Goal: Information Seeking & Learning: Learn about a topic

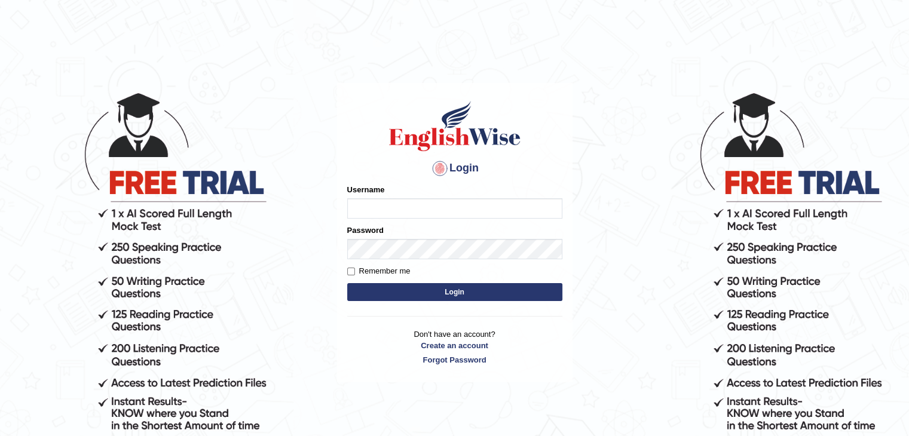
type input "yalineem"
click at [491, 294] on button "Login" at bounding box center [454, 292] width 215 height 18
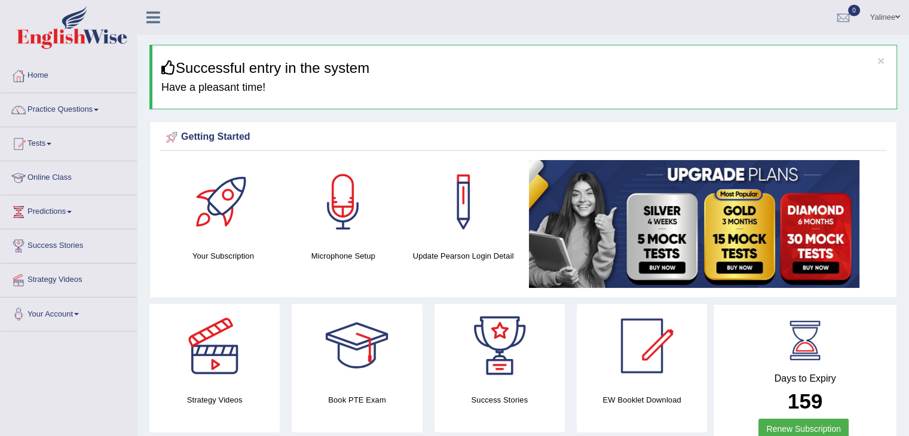
click at [41, 184] on link "Online Class" at bounding box center [69, 176] width 136 height 30
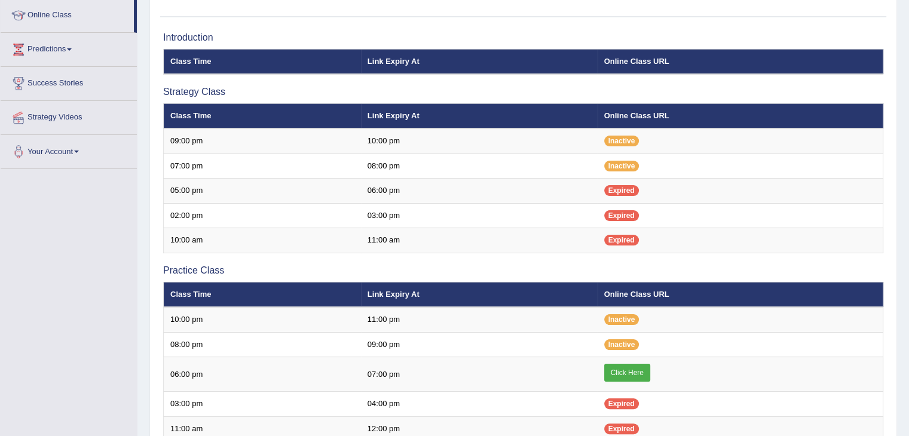
scroll to position [167, 0]
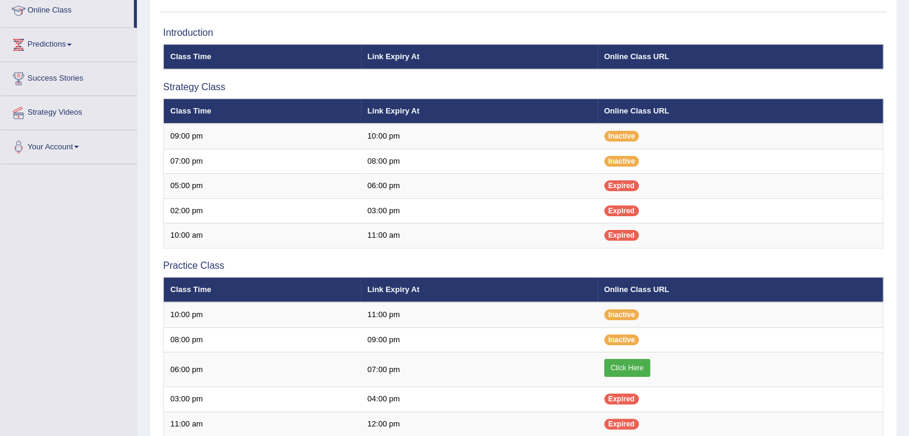
click at [612, 372] on link "Click Here" at bounding box center [627, 368] width 46 height 18
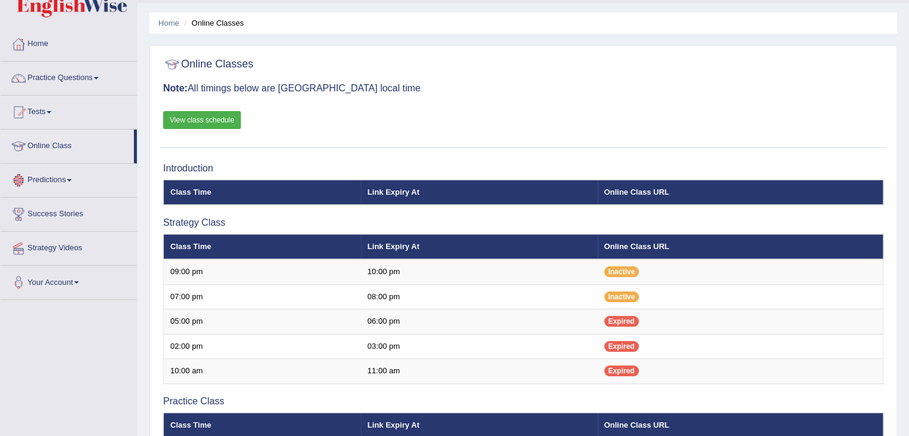
scroll to position [29, 0]
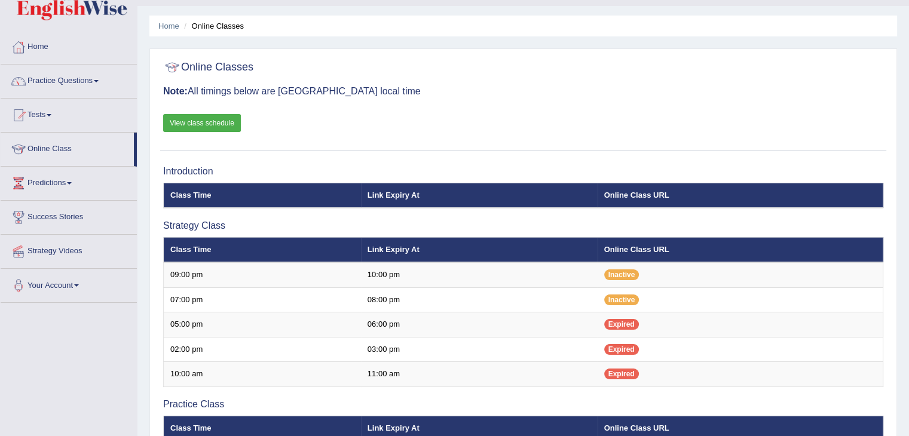
click at [80, 91] on link "Practice Questions" at bounding box center [69, 80] width 136 height 30
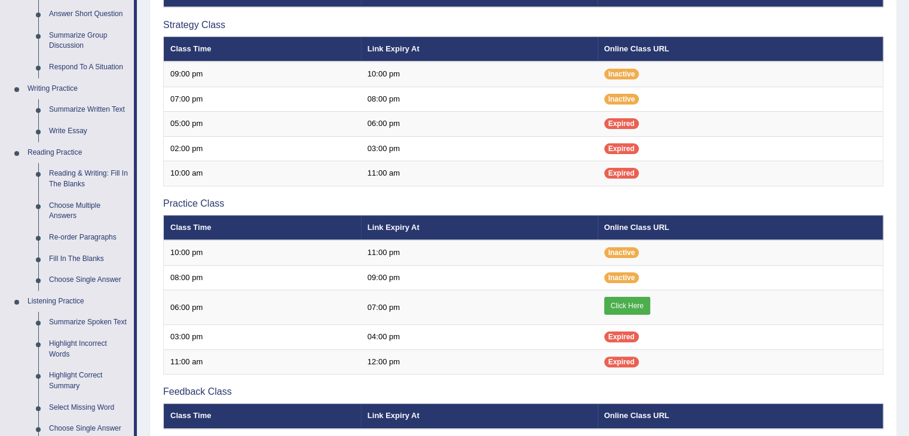
scroll to position [237, 0]
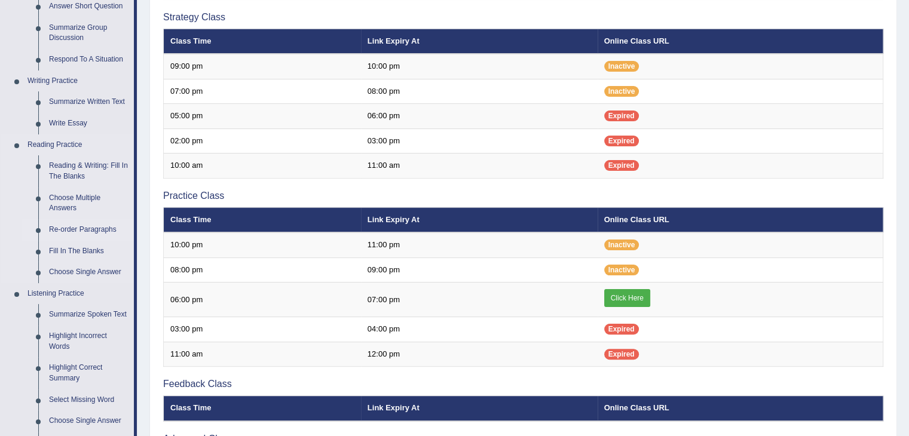
click at [97, 234] on link "Re-order Paragraphs" at bounding box center [89, 230] width 90 height 22
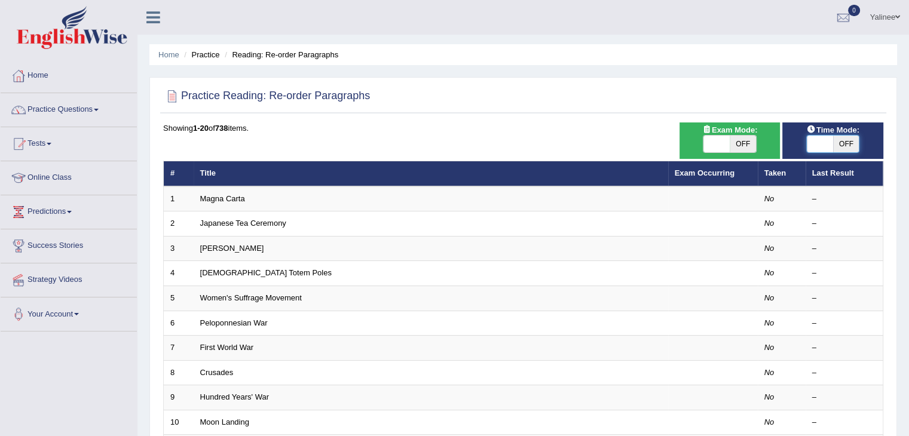
click at [819, 149] on span at bounding box center [820, 144] width 26 height 17
click at [820, 146] on span at bounding box center [820, 144] width 26 height 17
click at [822, 146] on span at bounding box center [820, 144] width 26 height 17
click at [822, 146] on div "ON OFF" at bounding box center [846, 144] width 79 height 17
click at [822, 146] on body "Toggle navigation Home Practice Questions Speaking Practice Read Aloud Repeat S…" at bounding box center [459, 218] width 918 height 436
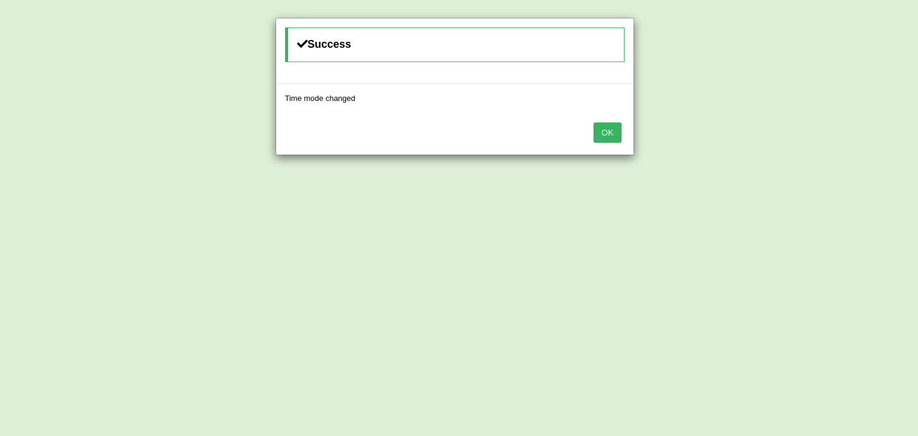
checkbox input "true"
click at [604, 135] on button "OK" at bounding box center [613, 133] width 28 height 20
click at [612, 133] on button "OK" at bounding box center [608, 133] width 28 height 20
click at [612, 133] on button "OK" at bounding box center [604, 133] width 28 height 20
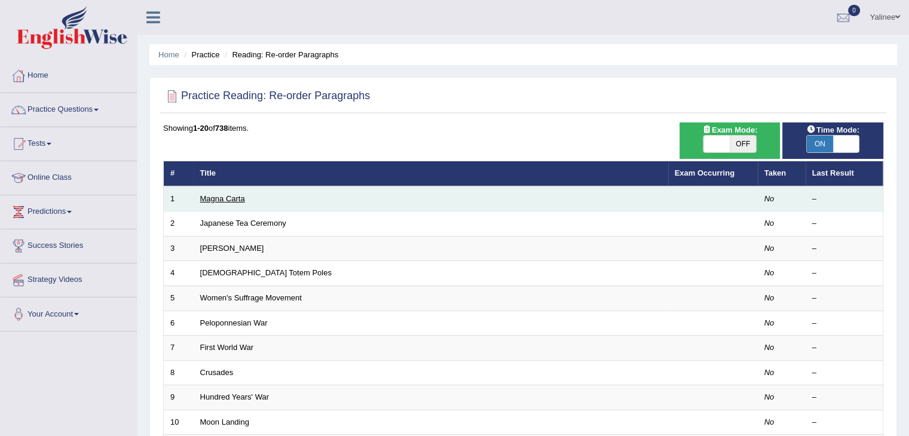
click at [212, 198] on link "Magna Carta" at bounding box center [222, 198] width 45 height 9
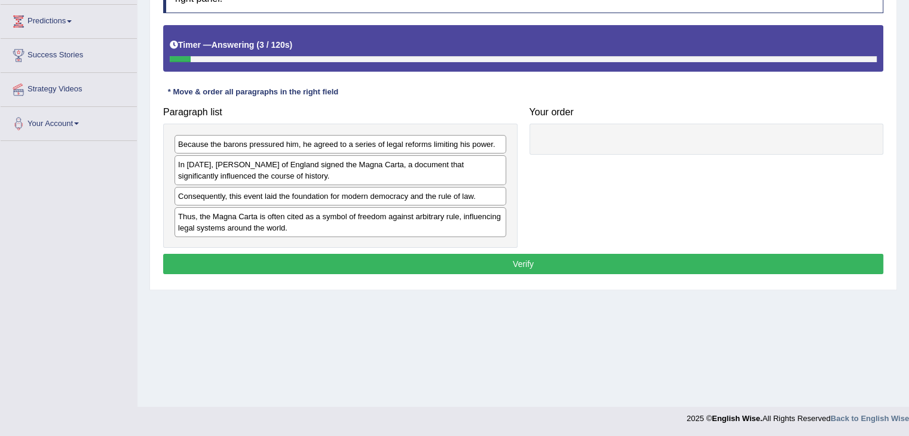
scroll to position [191, 0]
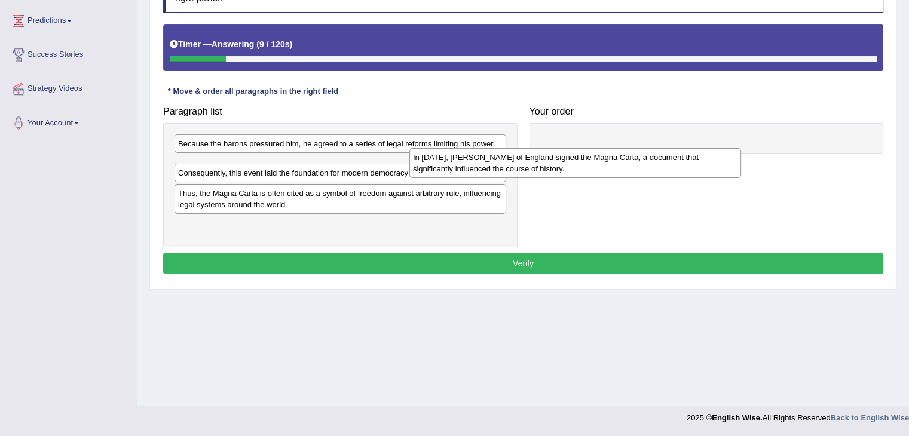
drag, startPoint x: 387, startPoint y: 173, endPoint x: 704, endPoint y: 146, distance: 317.4
click at [704, 148] on div "In 1215, King John of England signed the Magna Carta, a document that significa…" at bounding box center [576, 163] width 332 height 30
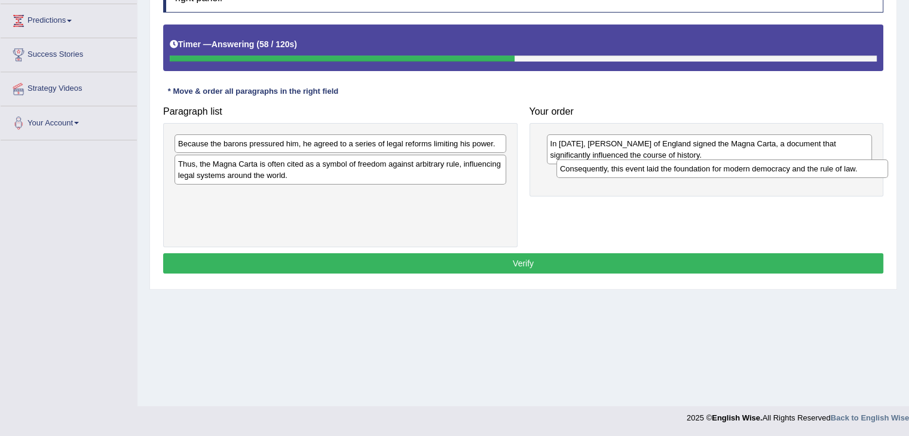
drag, startPoint x: 330, startPoint y: 163, endPoint x: 710, endPoint y: 169, distance: 379.7
click at [710, 169] on div "Consequently, this event laid the foundation for modern democracy and the rule …" at bounding box center [723, 169] width 332 height 19
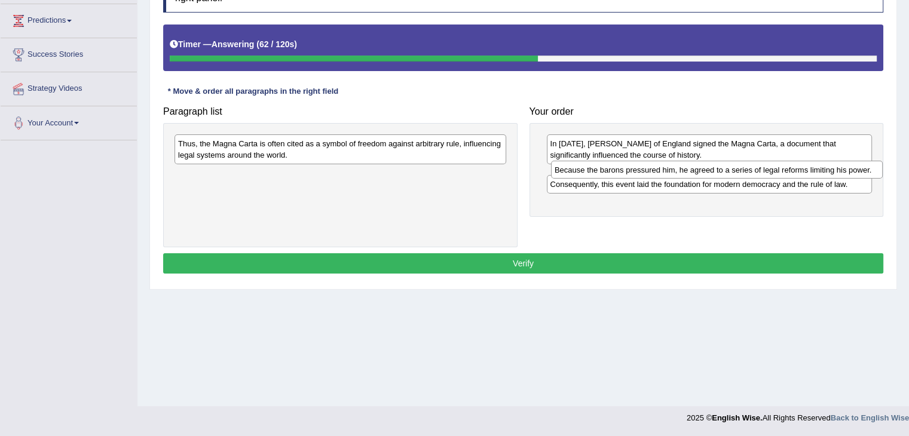
drag, startPoint x: 371, startPoint y: 144, endPoint x: 757, endPoint y: 170, distance: 387.1
click at [757, 170] on div "Because the barons pressured him, he agreed to a series of legal reforms limiti…" at bounding box center [717, 170] width 332 height 19
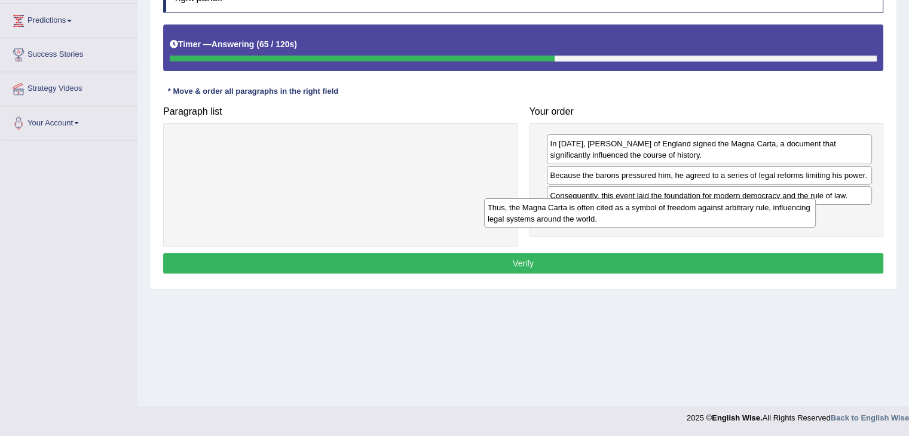
drag, startPoint x: 402, startPoint y: 148, endPoint x: 739, endPoint y: 212, distance: 343.2
click at [739, 212] on div "Thus, the Magna Carta is often cited as a symbol of freedom against arbitrary r…" at bounding box center [650, 214] width 332 height 30
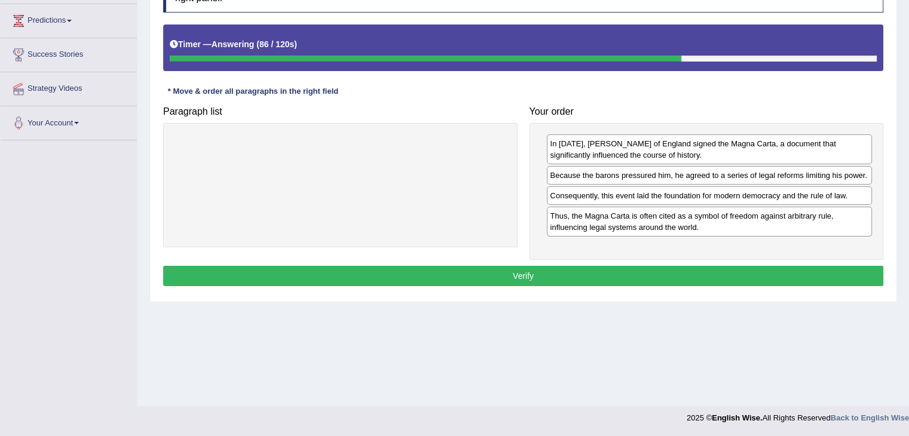
click at [584, 268] on button "Verify" at bounding box center [523, 276] width 720 height 20
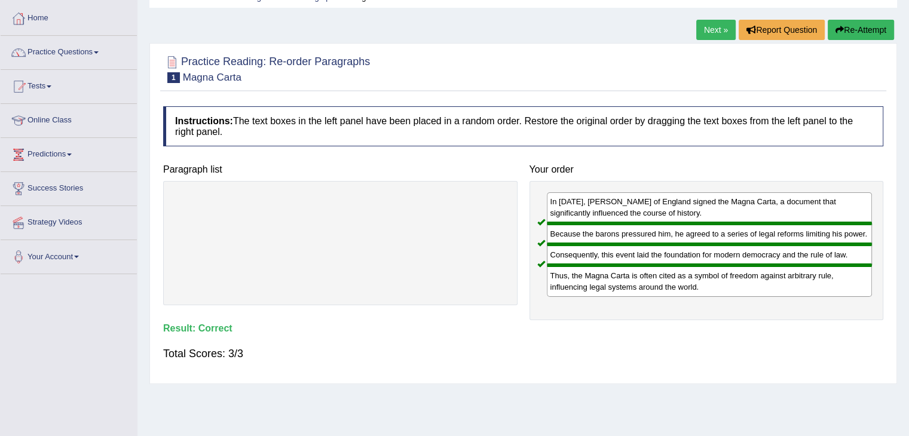
scroll to position [55, 0]
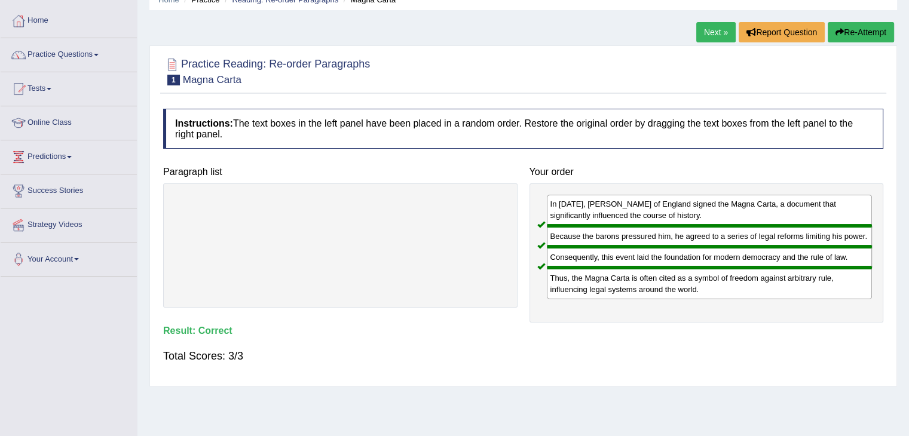
click at [704, 29] on link "Next »" at bounding box center [716, 32] width 39 height 20
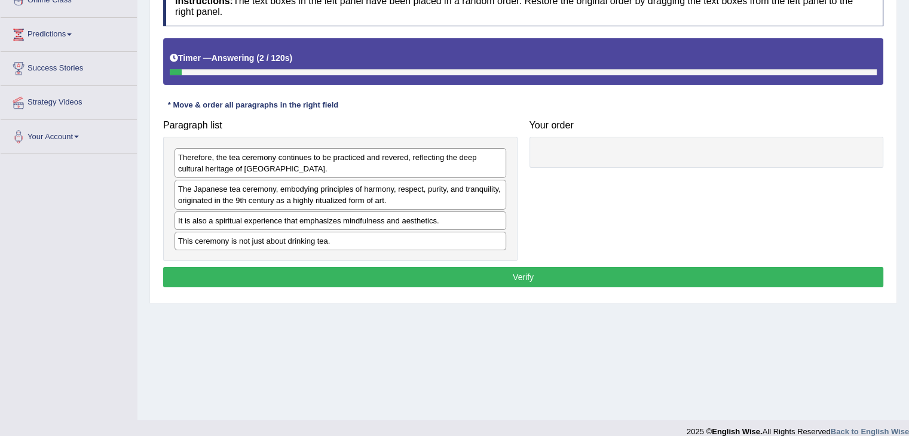
scroll to position [191, 0]
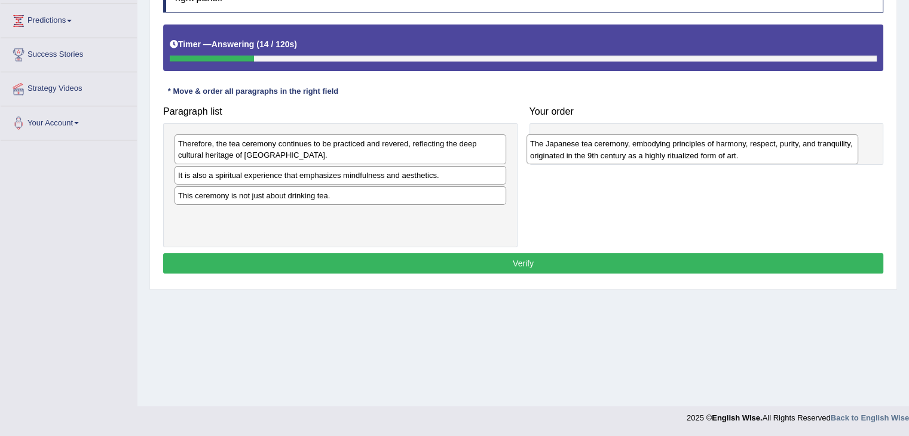
drag, startPoint x: 337, startPoint y: 184, endPoint x: 688, endPoint y: 151, distance: 353.1
click at [688, 151] on div "The Japanese tea ceremony, embodying principles of harmony, respect, purity, an…" at bounding box center [693, 150] width 332 height 30
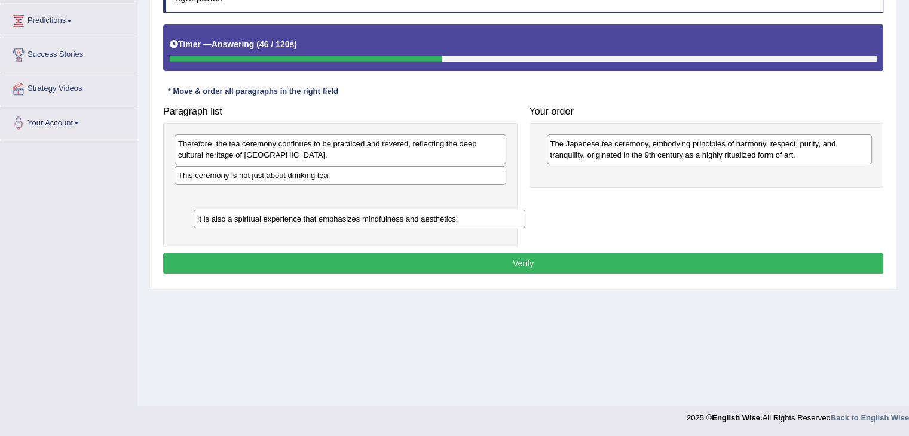
drag, startPoint x: 404, startPoint y: 176, endPoint x: 423, endPoint y: 218, distance: 46.6
click at [423, 218] on div "It is also a spiritual experience that emphasizes mindfulness and aesthetics." at bounding box center [360, 219] width 332 height 19
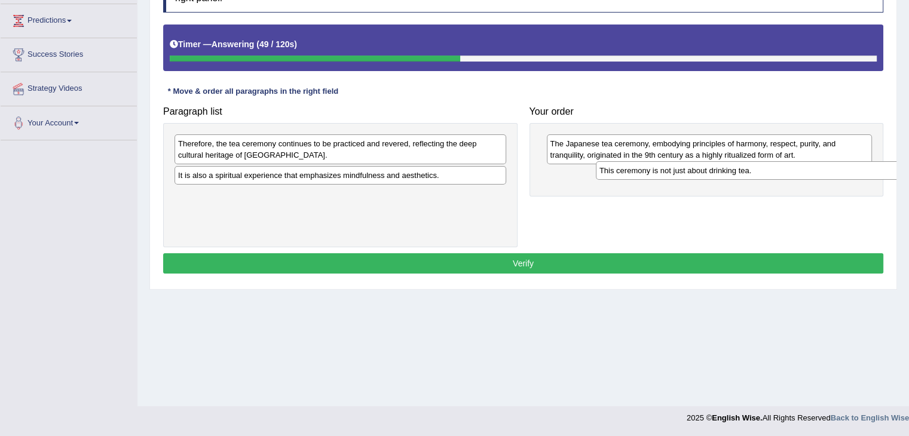
drag, startPoint x: 401, startPoint y: 179, endPoint x: 818, endPoint y: 175, distance: 417.4
click at [818, 175] on div "This ceremony is not just about drinking tea." at bounding box center [762, 170] width 332 height 19
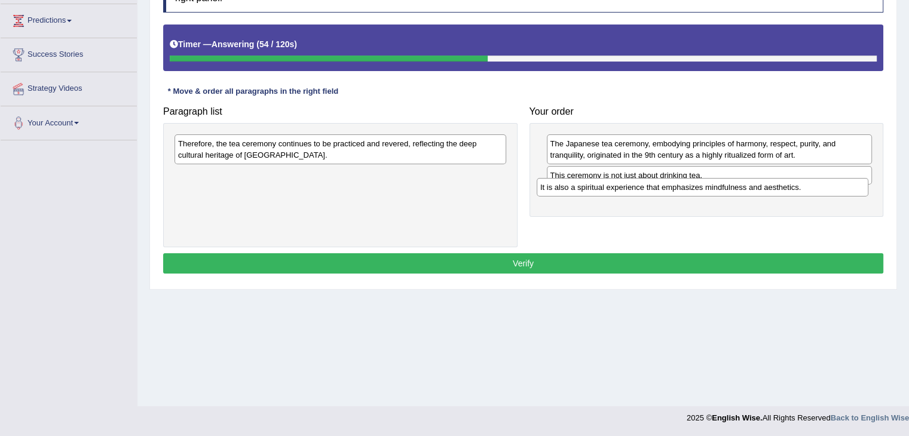
drag, startPoint x: 397, startPoint y: 178, endPoint x: 758, endPoint y: 191, distance: 361.4
click at [758, 191] on div "It is also a spiritual experience that emphasizes mindfulness and aesthetics." at bounding box center [703, 187] width 332 height 19
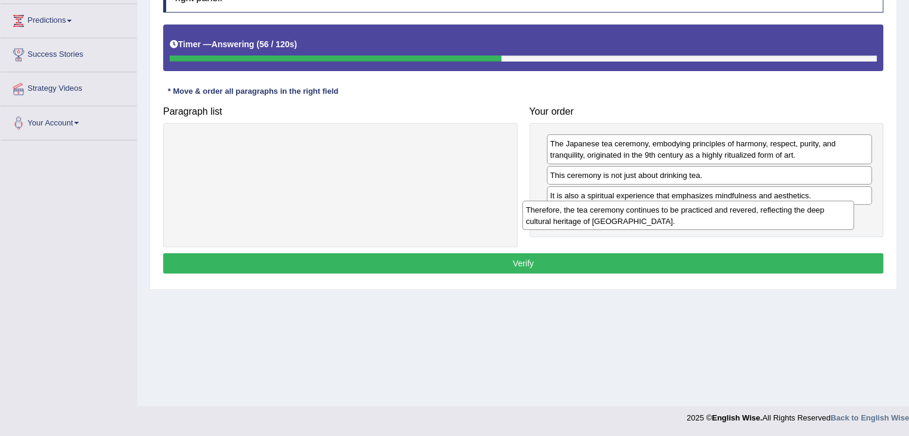
drag, startPoint x: 472, startPoint y: 148, endPoint x: 823, endPoint y: 214, distance: 356.5
click at [823, 214] on div "Therefore, the tea ceremony continues to be practiced and revered, reflecting t…" at bounding box center [689, 216] width 332 height 30
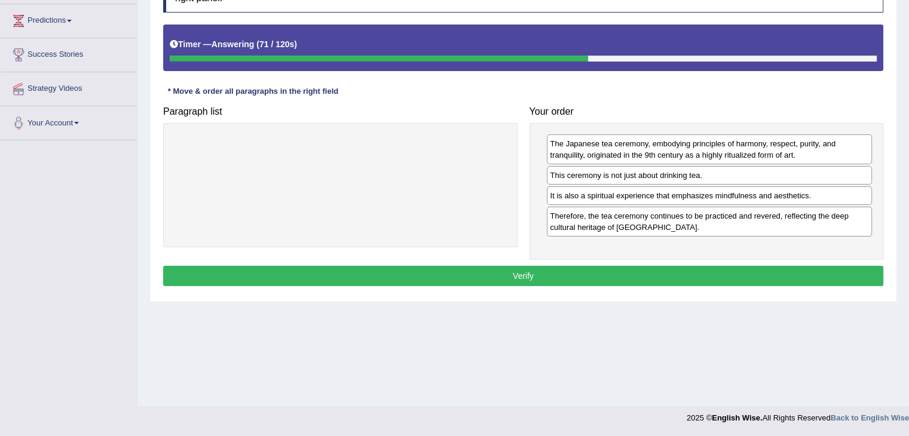
click at [625, 271] on button "Verify" at bounding box center [523, 276] width 720 height 20
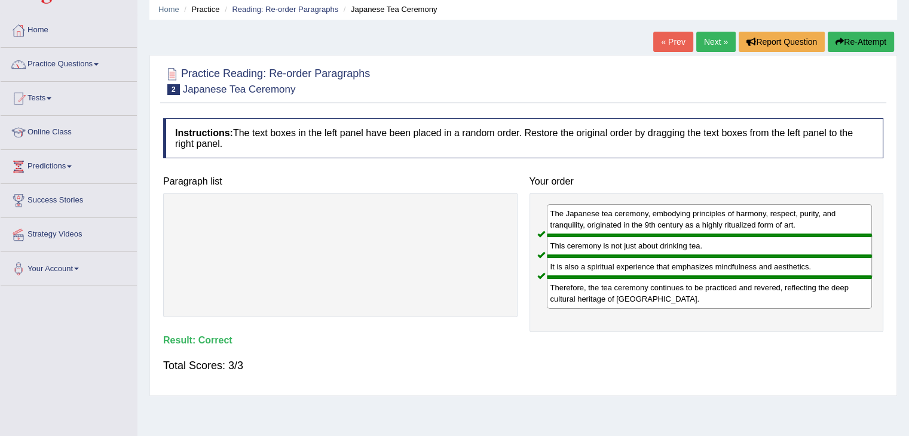
scroll to position [45, 0]
click at [713, 47] on link "Next »" at bounding box center [716, 42] width 39 height 20
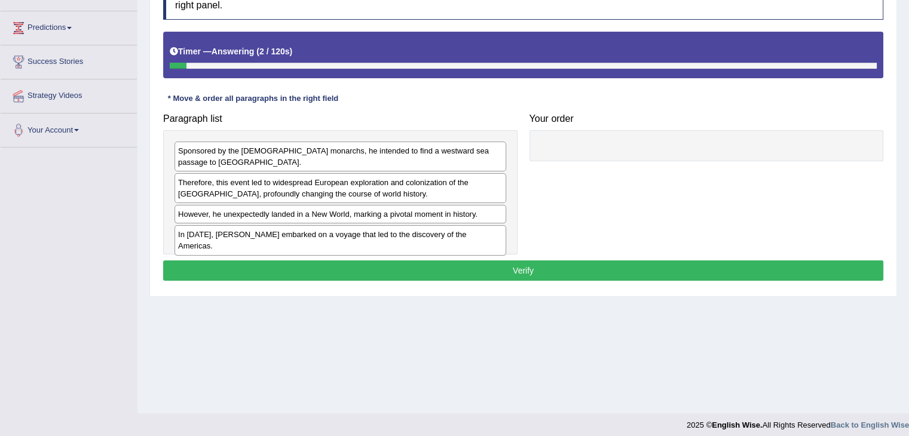
scroll to position [191, 0]
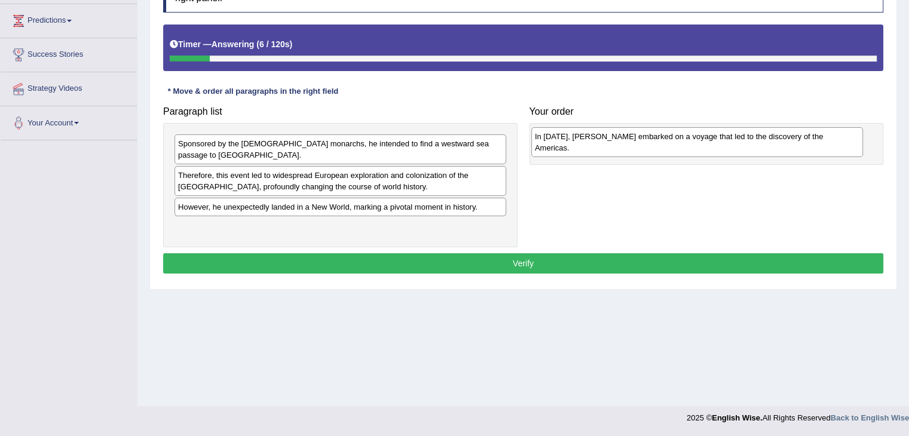
drag, startPoint x: 375, startPoint y: 221, endPoint x: 732, endPoint y: 142, distance: 365.6
click at [732, 142] on div "In [DATE], [PERSON_NAME] embarked on a voyage that led to the discovery of the …" at bounding box center [698, 142] width 332 height 30
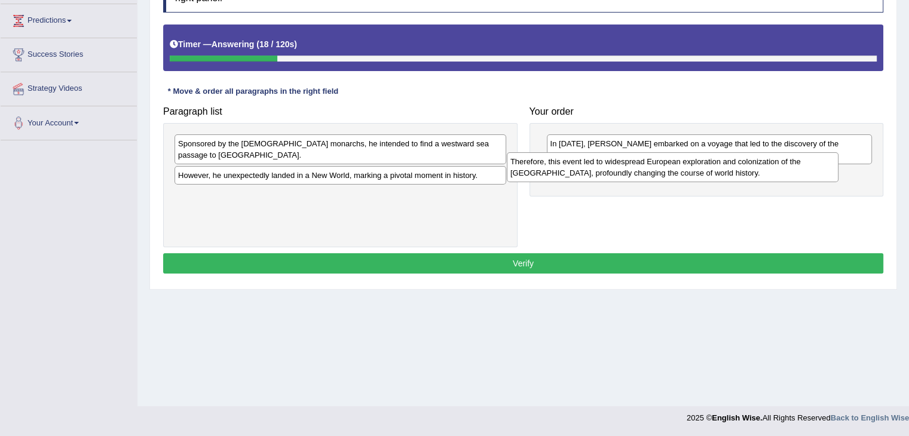
drag, startPoint x: 421, startPoint y: 169, endPoint x: 773, endPoint y: 168, distance: 351.6
click at [773, 168] on div "Therefore, this event led to widespread European exploration and colonization o…" at bounding box center [673, 167] width 332 height 30
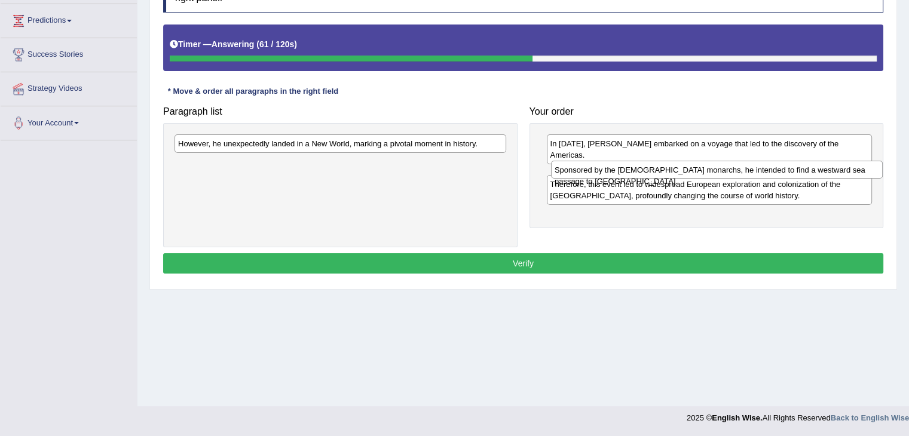
drag, startPoint x: 434, startPoint y: 146, endPoint x: 806, endPoint y: 172, distance: 372.8
click at [806, 172] on div "Sponsored by the [DEMOGRAPHIC_DATA] monarchs, he intended to find a westward se…" at bounding box center [717, 170] width 332 height 19
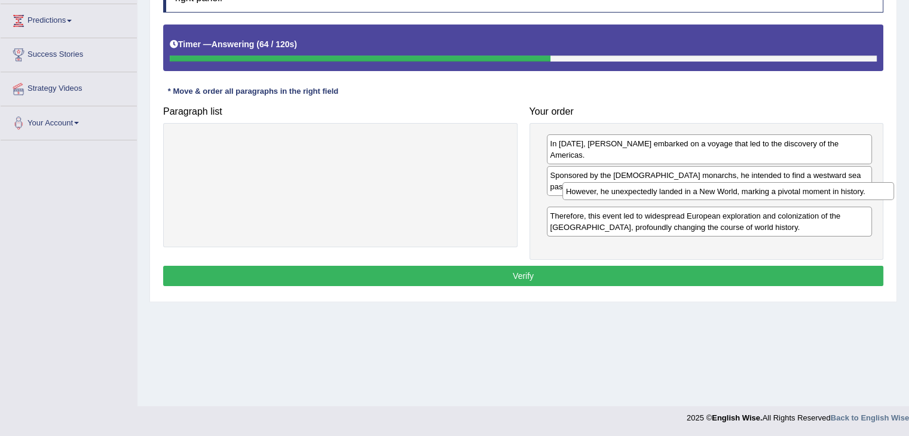
drag, startPoint x: 391, startPoint y: 142, endPoint x: 762, endPoint y: 188, distance: 373.6
click at [762, 188] on div "However, he unexpectedly landed in a New World, marking a pivotal moment in his…" at bounding box center [729, 191] width 332 height 19
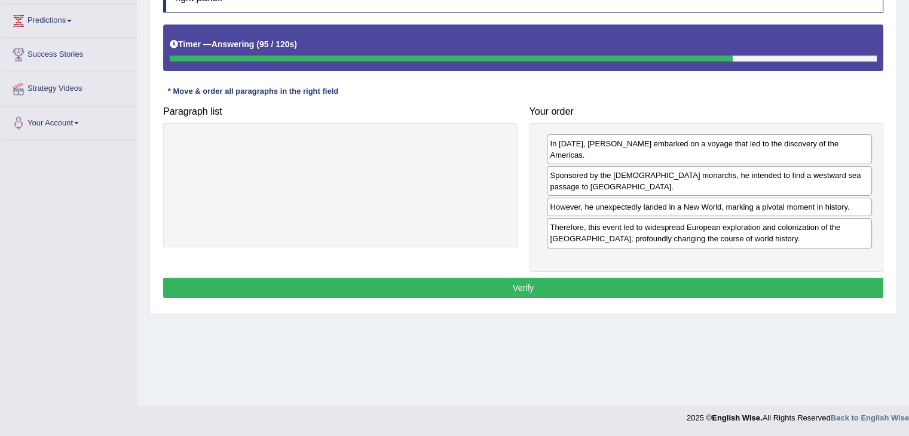
click at [531, 278] on button "Verify" at bounding box center [523, 288] width 720 height 20
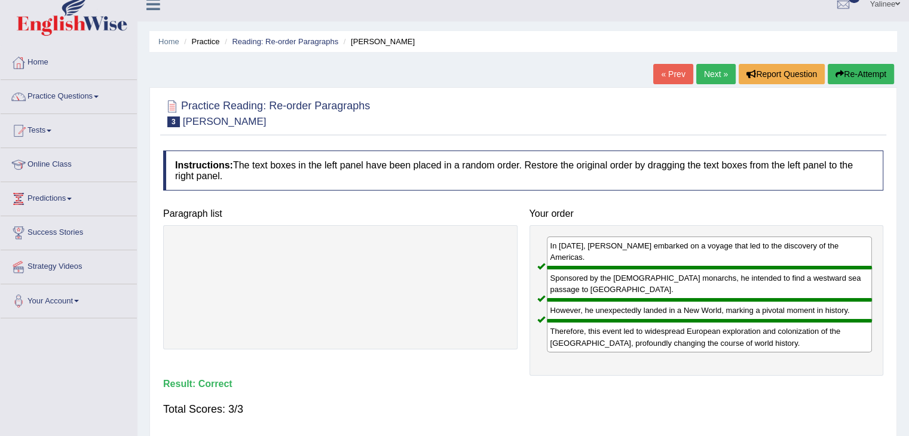
scroll to position [0, 0]
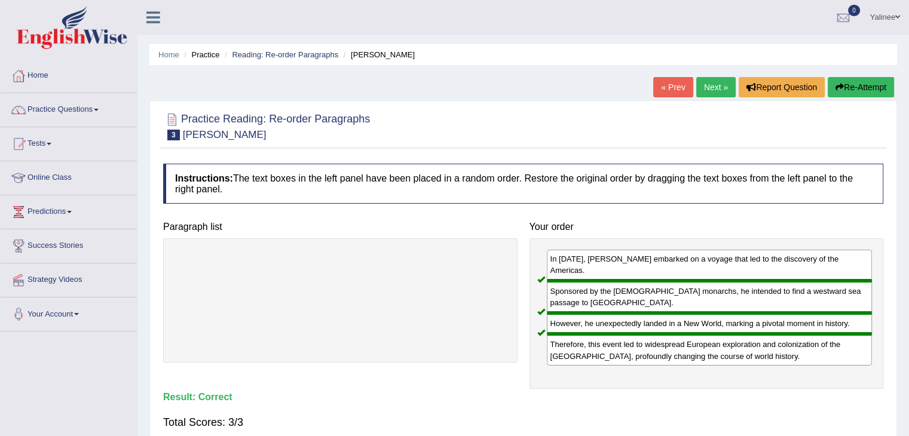
click at [713, 91] on link "Next »" at bounding box center [716, 87] width 39 height 20
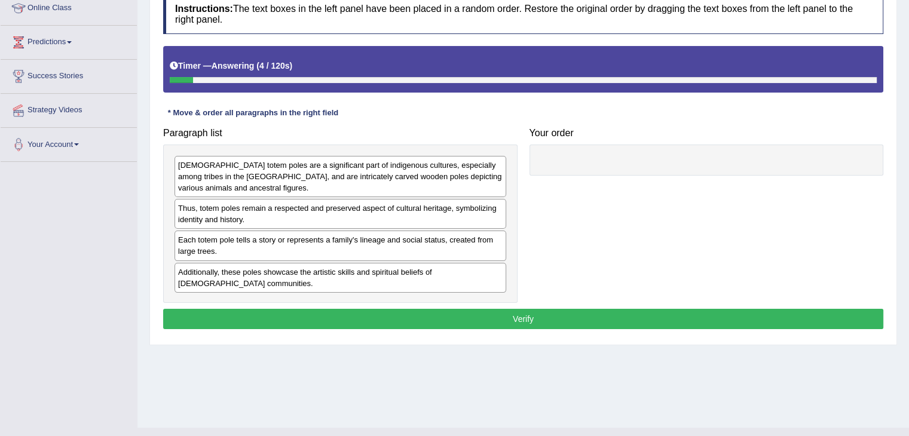
scroll to position [178, 0]
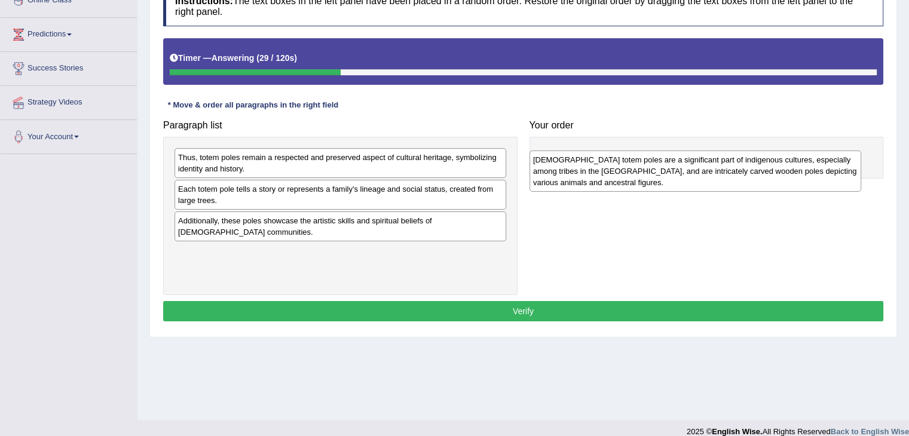
drag, startPoint x: 294, startPoint y: 175, endPoint x: 647, endPoint y: 160, distance: 353.1
click at [647, 160] on div "Native American totem poles are a significant part of indigenous cultures, espe…" at bounding box center [696, 171] width 332 height 41
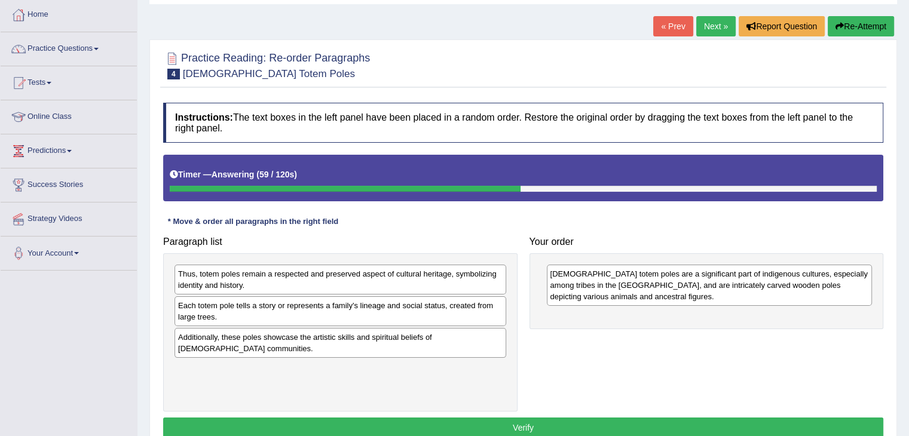
scroll to position [43, 0]
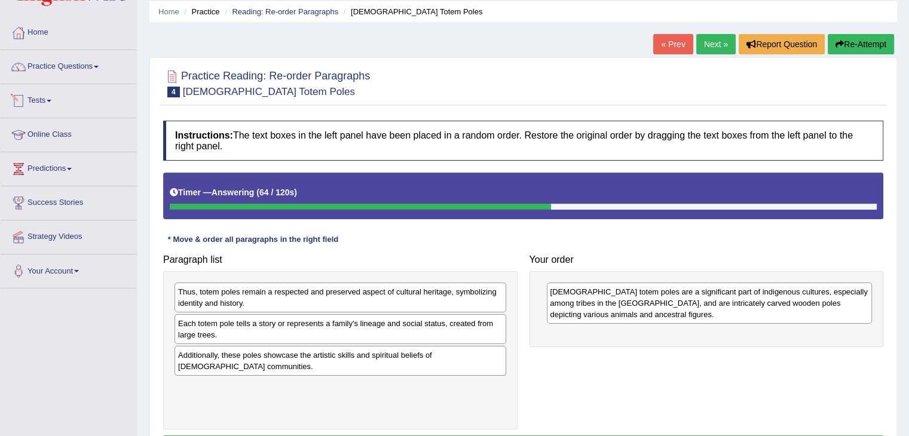
click at [45, 103] on link "Tests" at bounding box center [69, 99] width 136 height 30
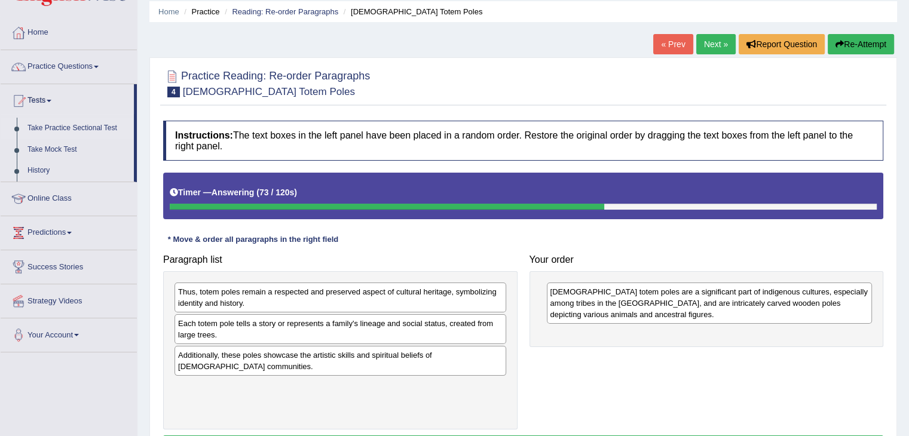
click at [57, 129] on link "Take Practice Sectional Test" at bounding box center [78, 129] width 112 height 22
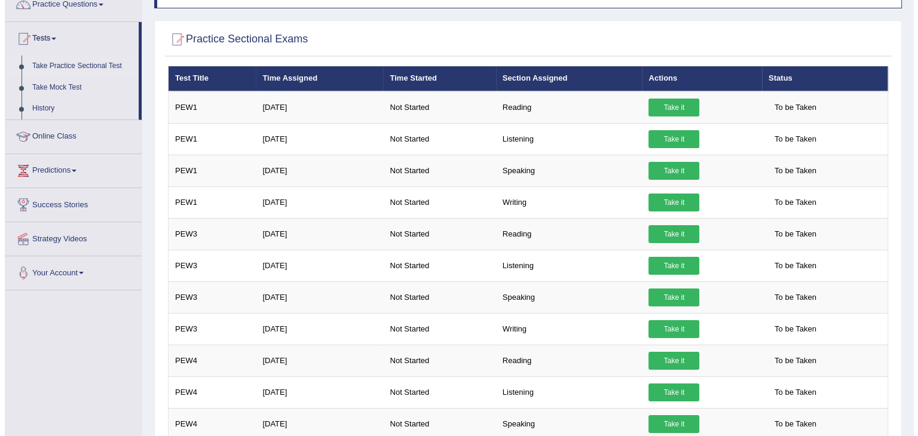
scroll to position [108, 0]
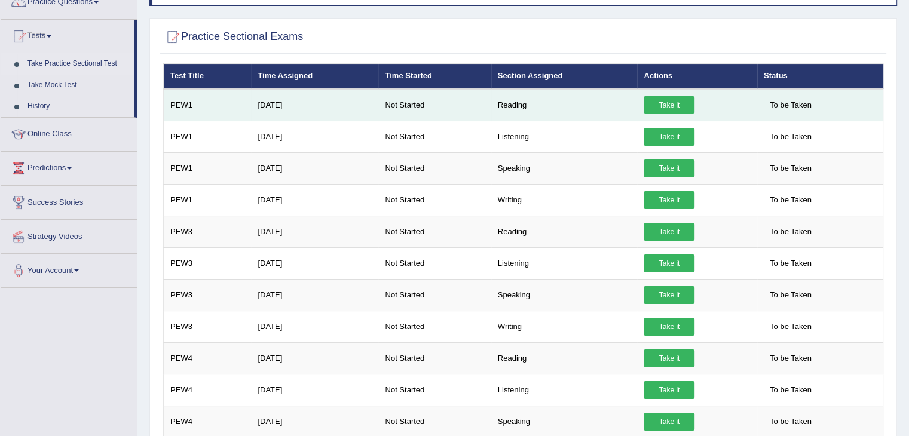
click at [670, 105] on link "Take it" at bounding box center [669, 105] width 51 height 18
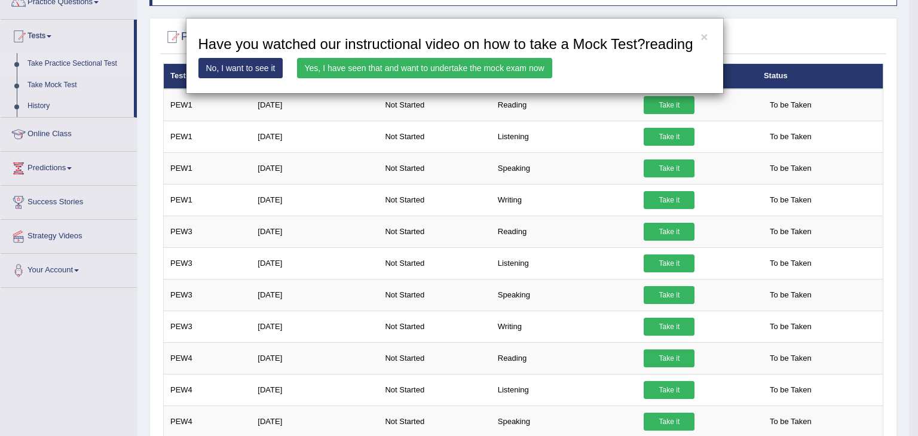
click at [405, 68] on link "Yes, I have seen that and want to undertake the mock exam now" at bounding box center [424, 68] width 255 height 20
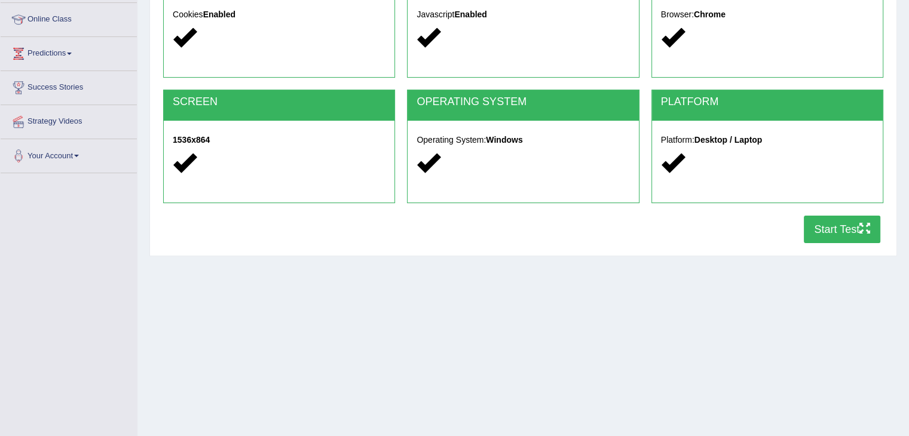
scroll to position [166, 0]
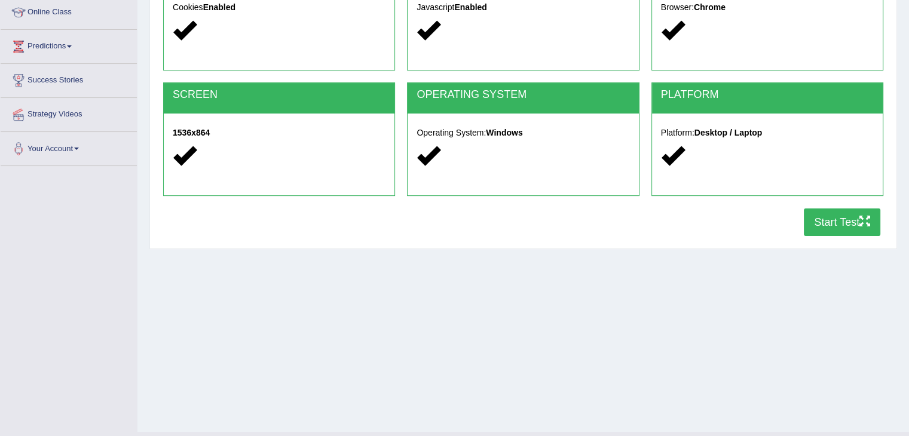
click at [830, 223] on button "Start Test" at bounding box center [842, 223] width 77 height 28
click at [835, 219] on button "Start Test" at bounding box center [842, 223] width 77 height 28
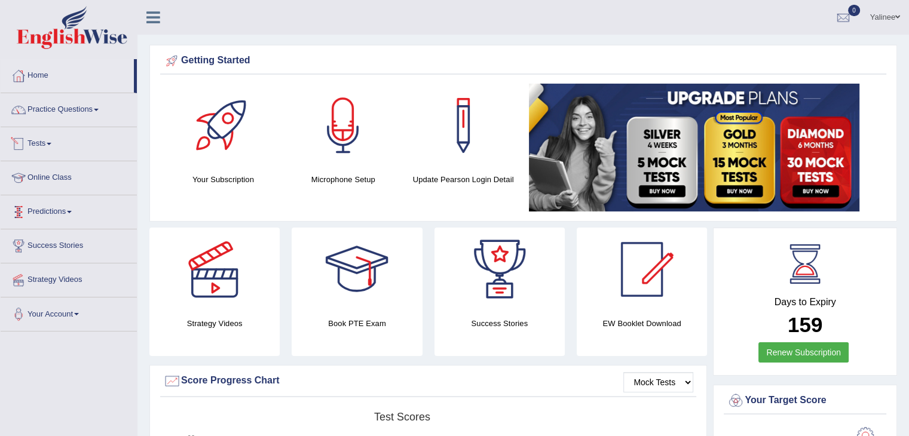
click at [45, 154] on link "Tests" at bounding box center [69, 142] width 136 height 30
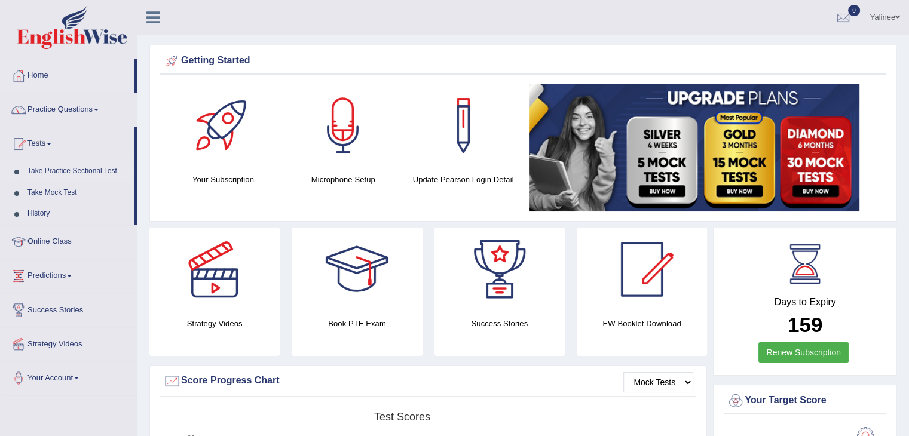
click at [50, 169] on link "Take Practice Sectional Test" at bounding box center [78, 172] width 112 height 22
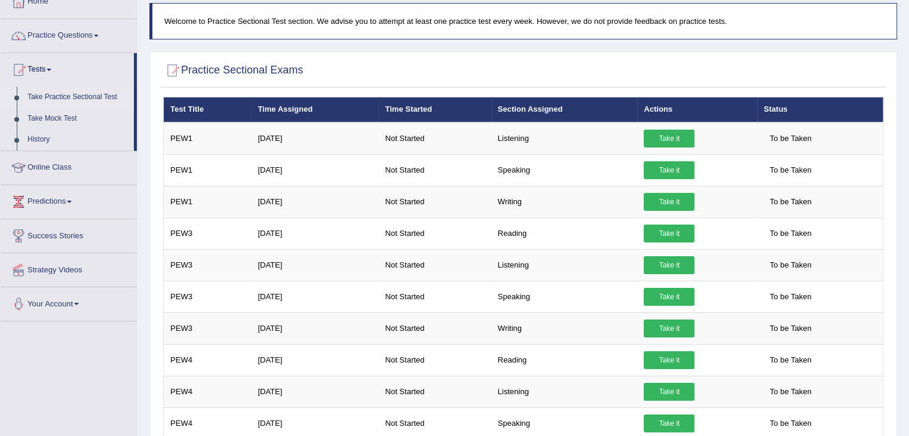
scroll to position [100, 0]
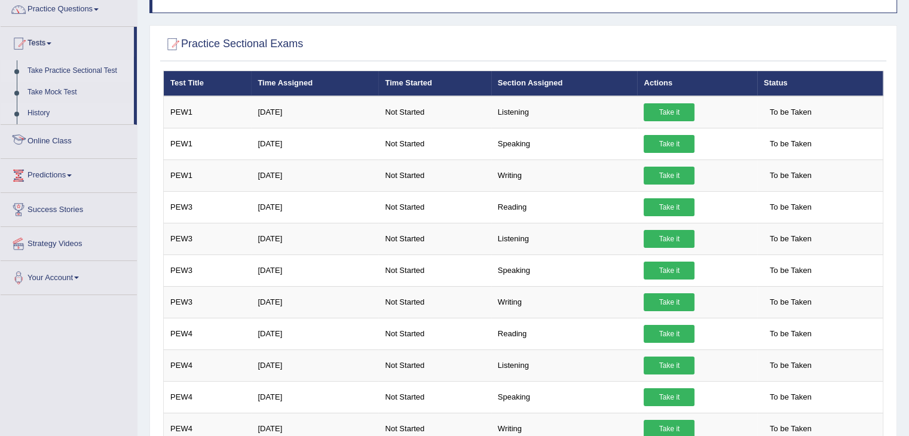
click at [33, 114] on link "History" at bounding box center [78, 114] width 112 height 22
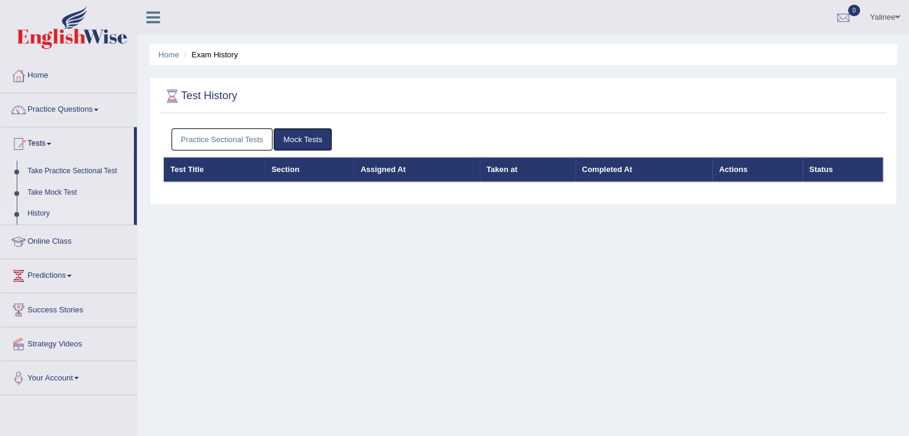
click at [298, 144] on link "Mock Tests" at bounding box center [303, 140] width 58 height 22
click at [297, 138] on link "Mock Tests" at bounding box center [303, 140] width 58 height 22
click at [57, 170] on link "Take Practice Sectional Test" at bounding box center [78, 172] width 112 height 22
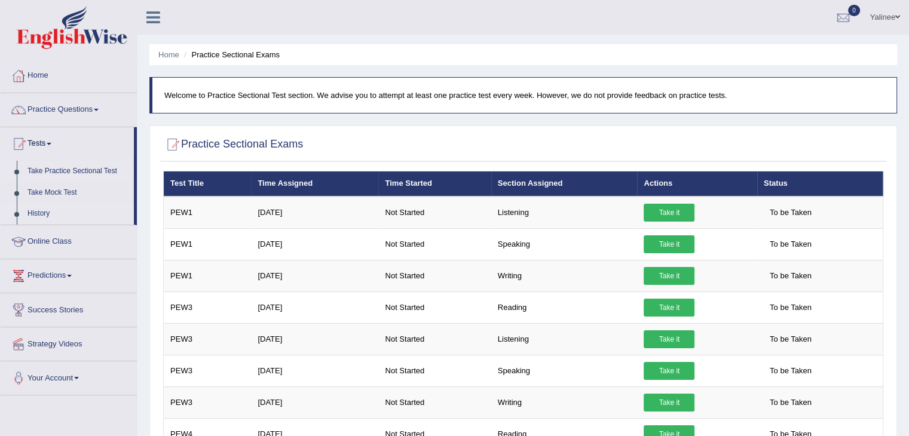
click at [41, 211] on link "History" at bounding box center [78, 214] width 112 height 22
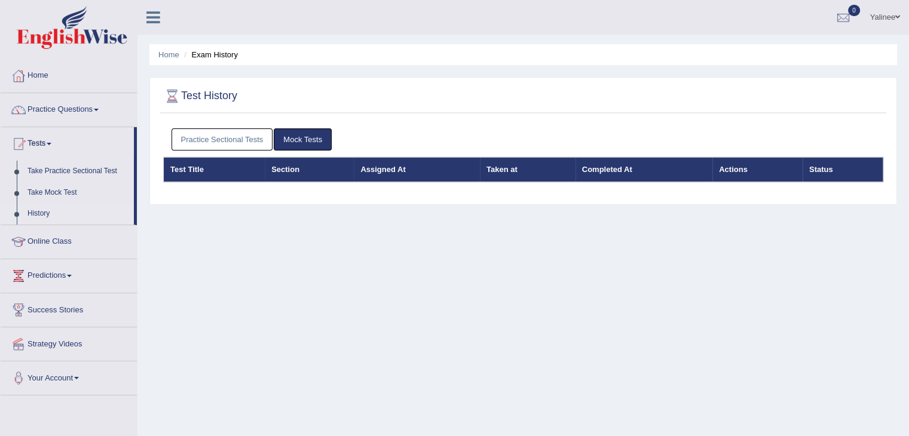
click at [41, 211] on link "History" at bounding box center [78, 214] width 112 height 22
click at [180, 136] on link "Practice Sectional Tests" at bounding box center [223, 140] width 102 height 22
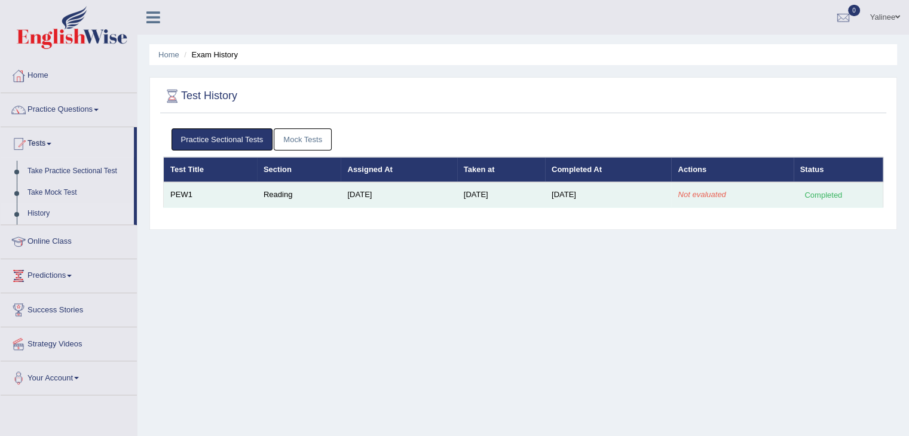
click at [273, 194] on td "Reading" at bounding box center [299, 194] width 84 height 25
click at [822, 193] on div "Completed" at bounding box center [824, 195] width 47 height 13
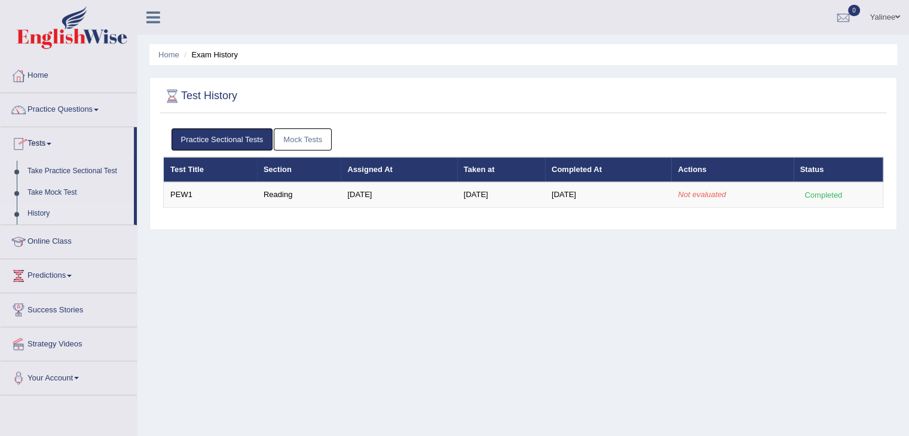
click at [41, 209] on link "History" at bounding box center [78, 214] width 112 height 22
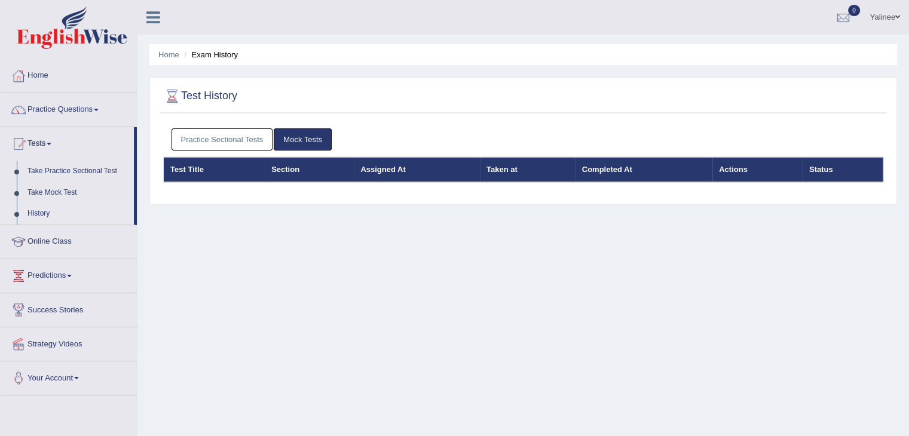
click at [199, 144] on link "Practice Sectional Tests" at bounding box center [223, 140] width 102 height 22
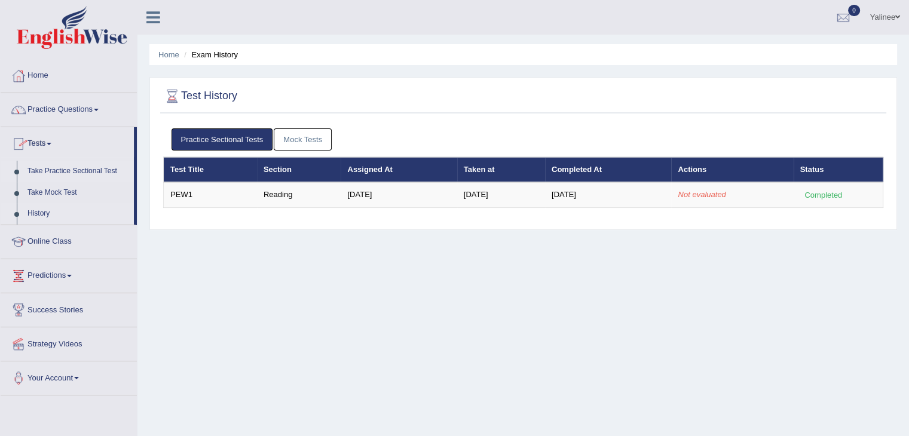
click at [86, 168] on link "Take Practice Sectional Test" at bounding box center [78, 172] width 112 height 22
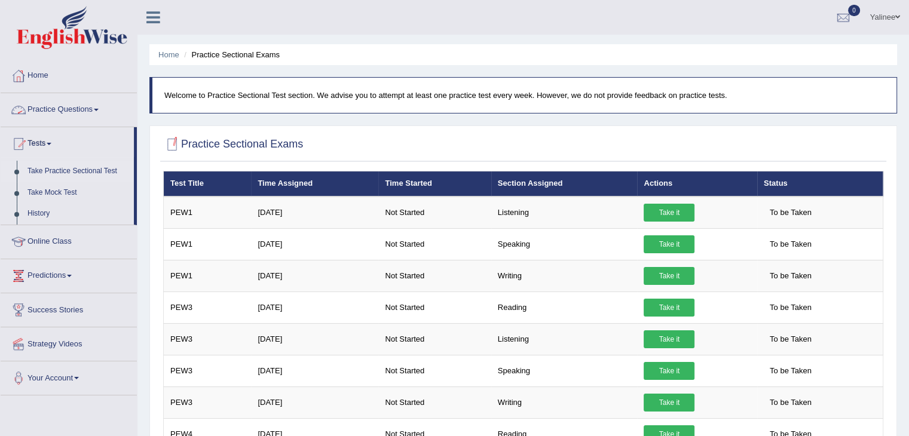
click at [98, 109] on span at bounding box center [96, 110] width 5 height 2
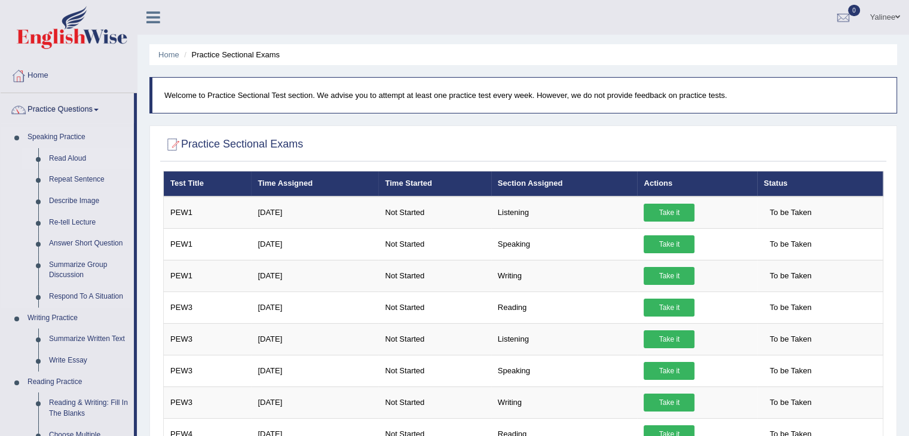
click at [67, 156] on link "Read Aloud" at bounding box center [89, 159] width 90 height 22
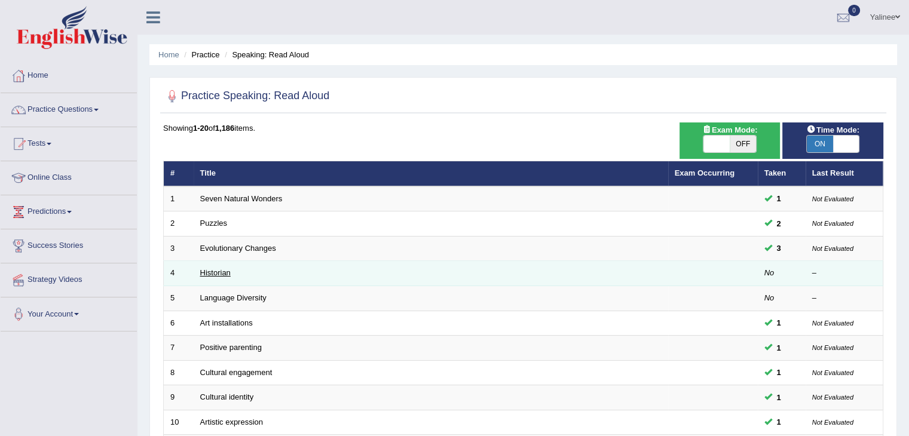
click at [211, 271] on link "Historian" at bounding box center [215, 272] width 30 height 9
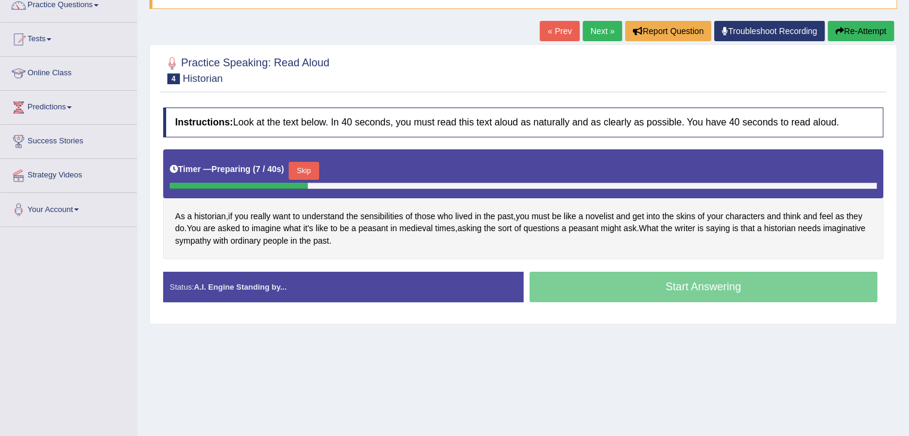
scroll to position [105, 0]
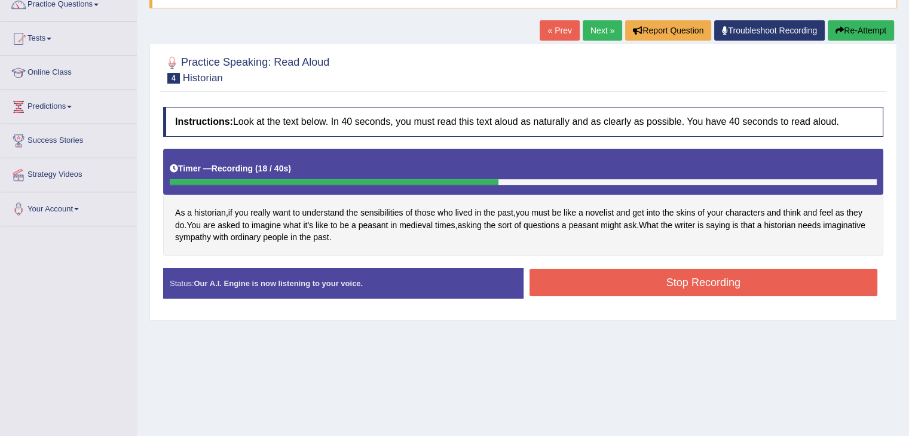
click at [557, 290] on button "Stop Recording" at bounding box center [704, 283] width 349 height 28
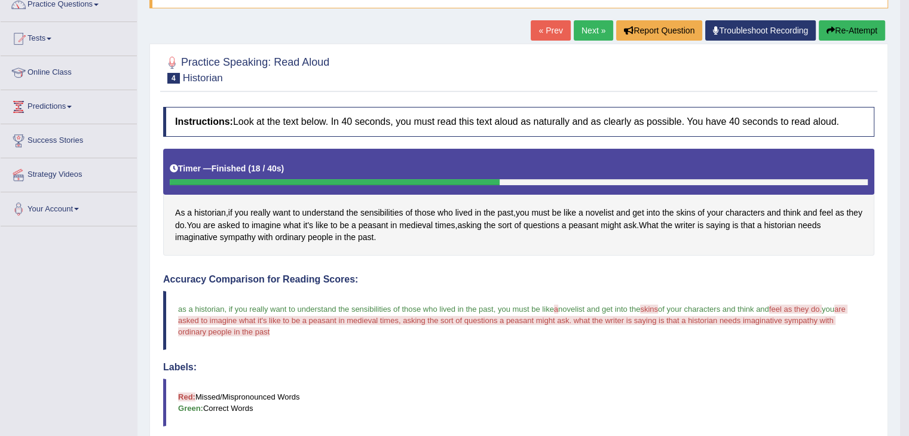
click at [557, 291] on blockquote "as a historian , if you really want to understand the sensibilities of those wh…" at bounding box center [519, 320] width 712 height 59
click at [845, 29] on button "Re-Attempt" at bounding box center [852, 30] width 66 height 20
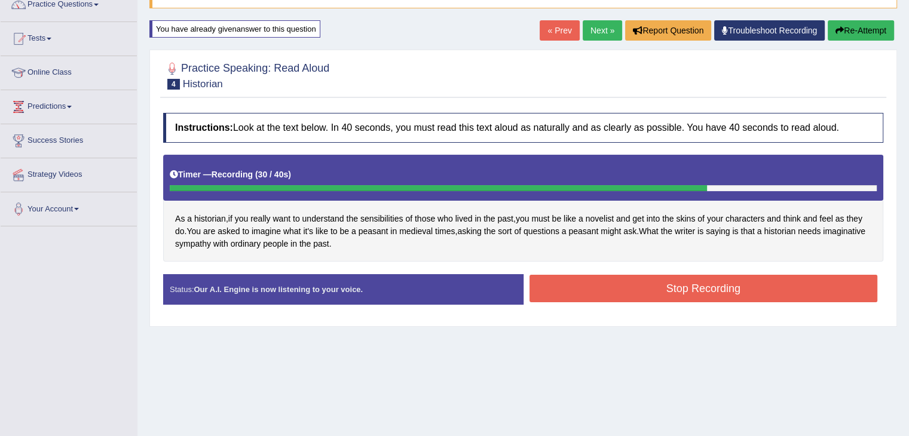
click at [676, 284] on button "Stop Recording" at bounding box center [704, 289] width 349 height 28
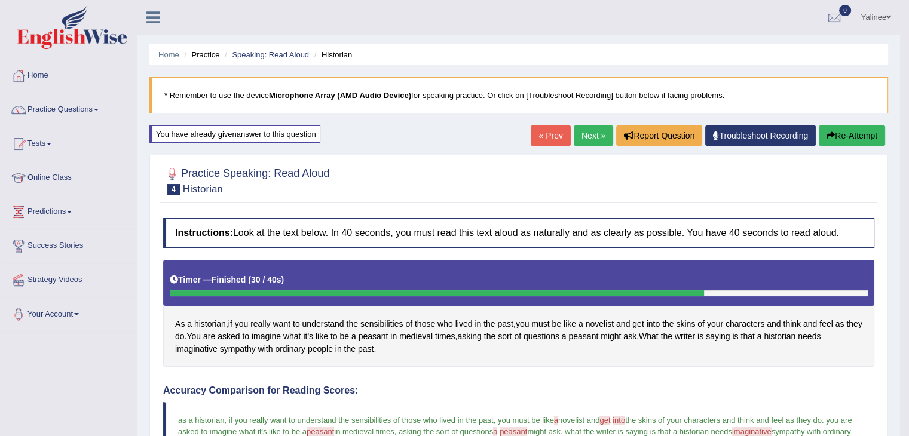
click at [585, 133] on link "Next »" at bounding box center [593, 136] width 39 height 20
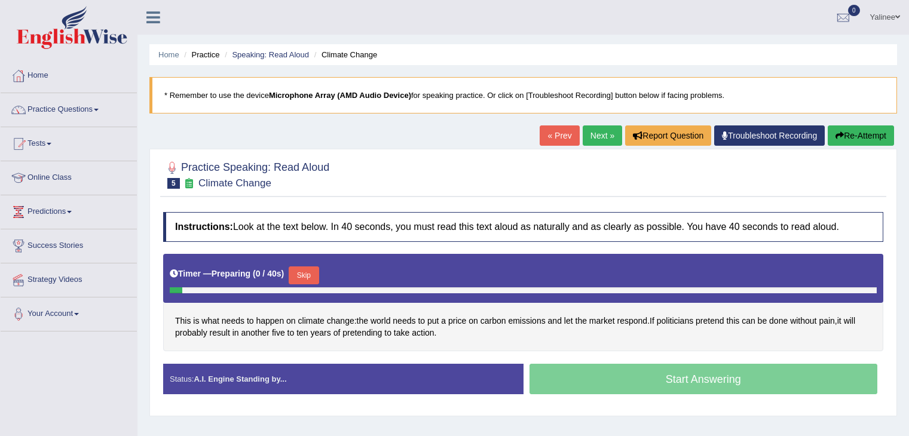
scroll to position [68, 0]
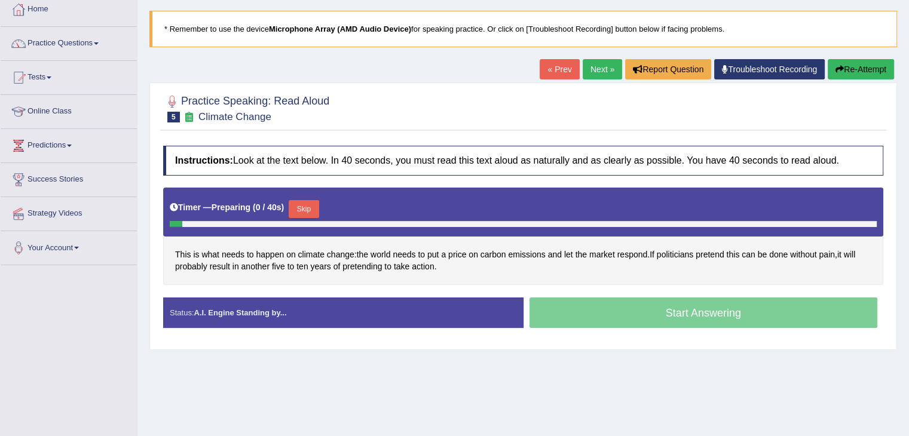
click at [909, 127] on html "Toggle navigation Home Practice Questions Speaking Practice Read Aloud Repeat S…" at bounding box center [454, 152] width 909 height 436
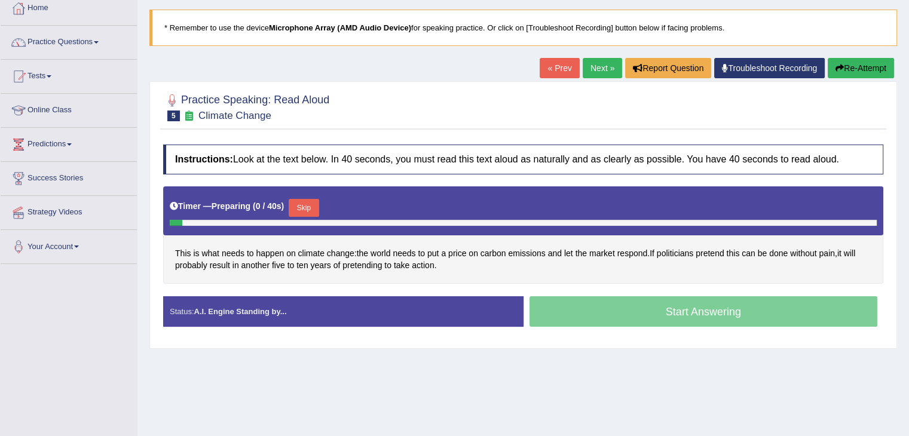
scroll to position [0, 0]
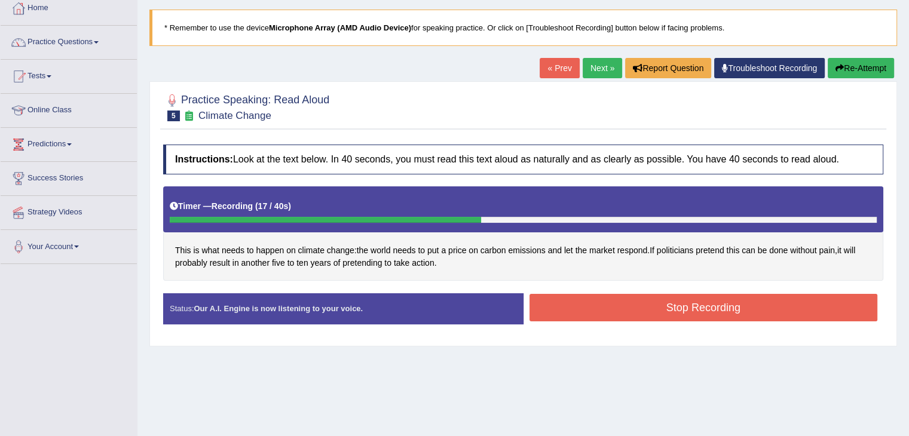
click at [706, 310] on button "Stop Recording" at bounding box center [704, 308] width 349 height 28
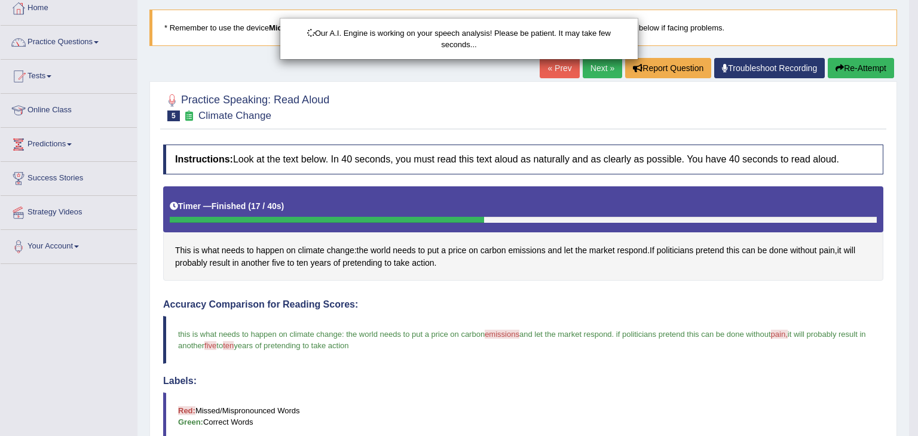
click at [706, 310] on div "Our A.I. Engine is working on your speech analysis! Please be patient. It may t…" at bounding box center [459, 218] width 918 height 436
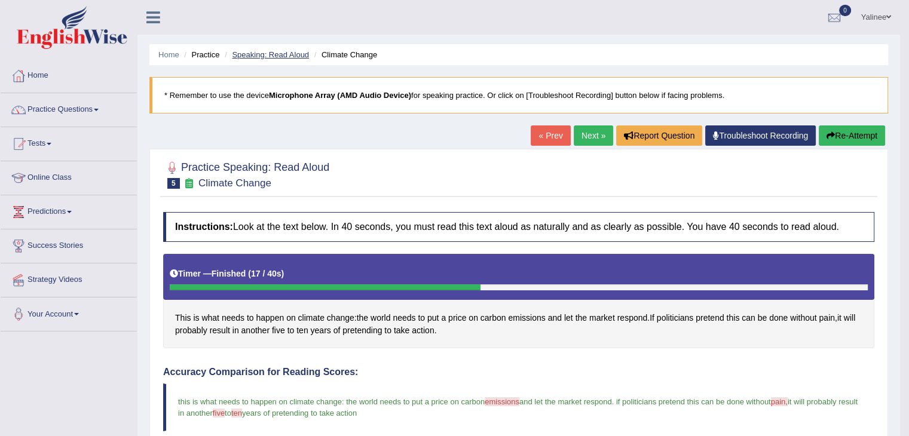
click at [291, 56] on link "Speaking: Read Aloud" at bounding box center [270, 54] width 77 height 9
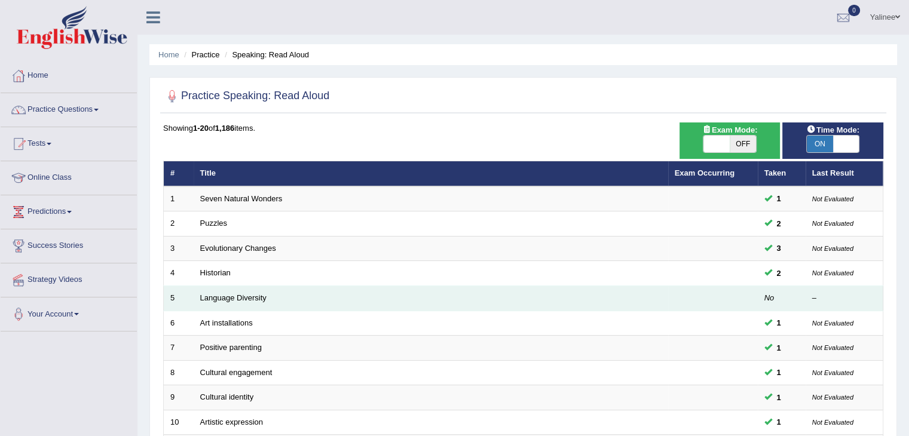
click at [242, 308] on td "Language Diversity" at bounding box center [431, 298] width 475 height 25
click at [250, 295] on link "Language Diversity" at bounding box center [233, 298] width 66 height 9
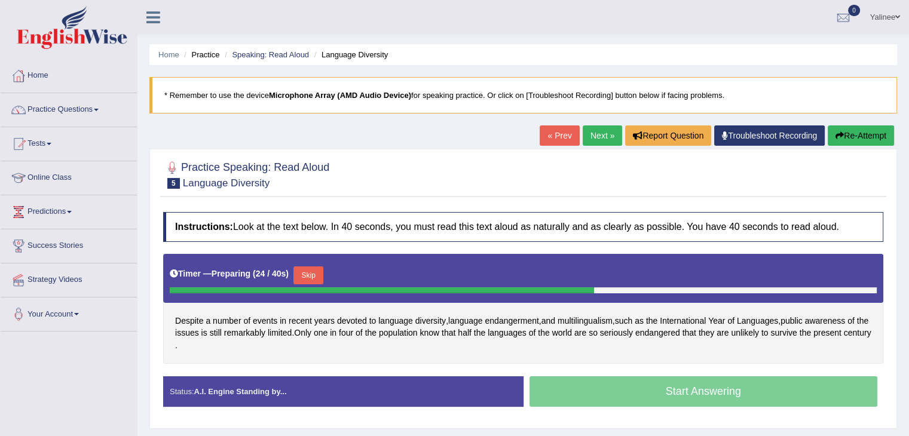
click at [145, 155] on div "Home Practice Speaking: Read Aloud Language Diversity * Remember to use the dev…" at bounding box center [524, 299] width 772 height 598
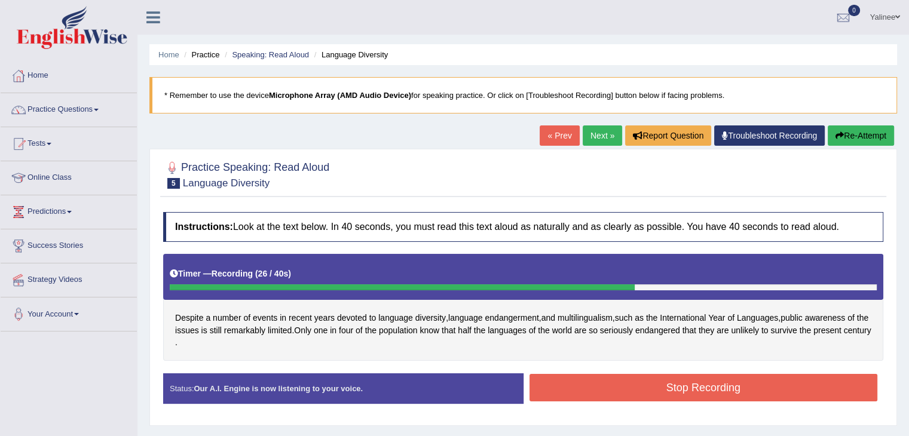
click at [667, 386] on button "Stop Recording" at bounding box center [704, 388] width 349 height 28
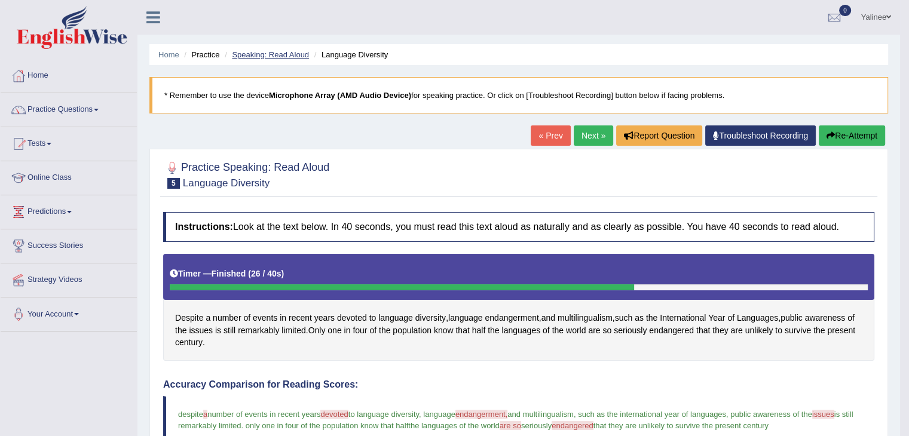
click at [274, 55] on link "Speaking: Read Aloud" at bounding box center [270, 54] width 77 height 9
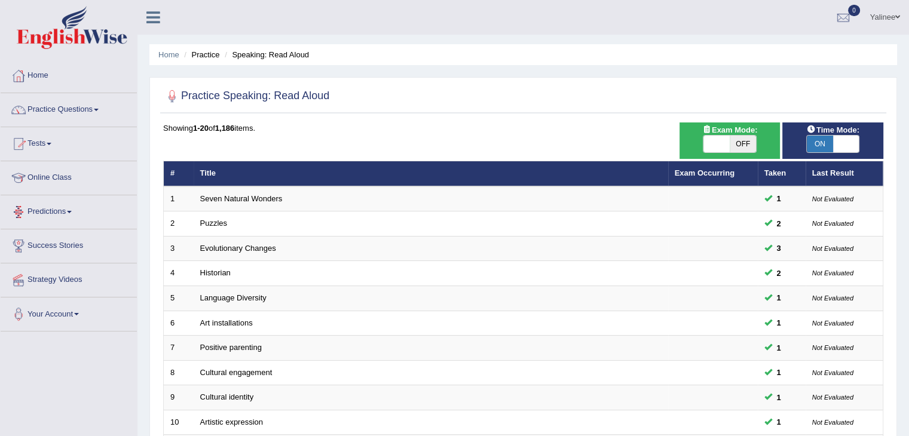
click at [47, 142] on link "Tests" at bounding box center [69, 142] width 136 height 30
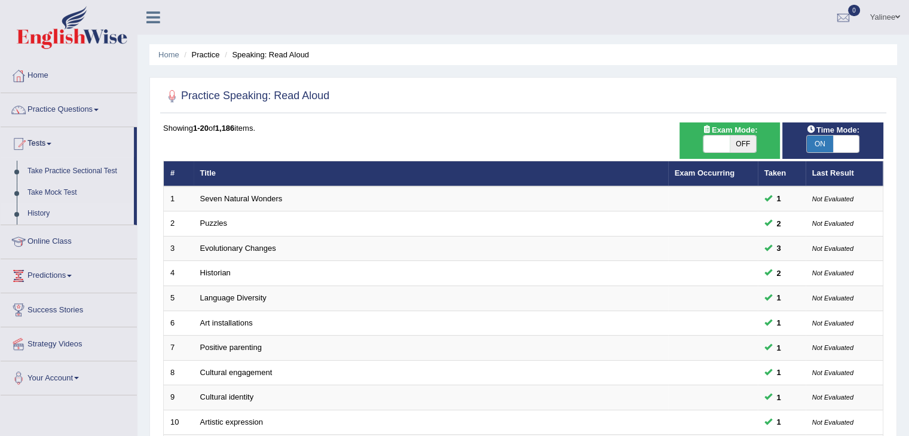
click at [41, 213] on link "History" at bounding box center [78, 214] width 112 height 22
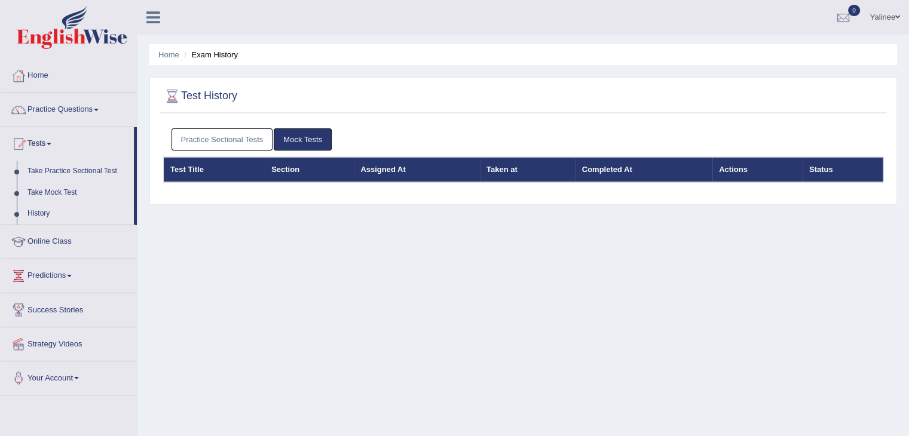
click at [241, 142] on link "Practice Sectional Tests" at bounding box center [223, 140] width 102 height 22
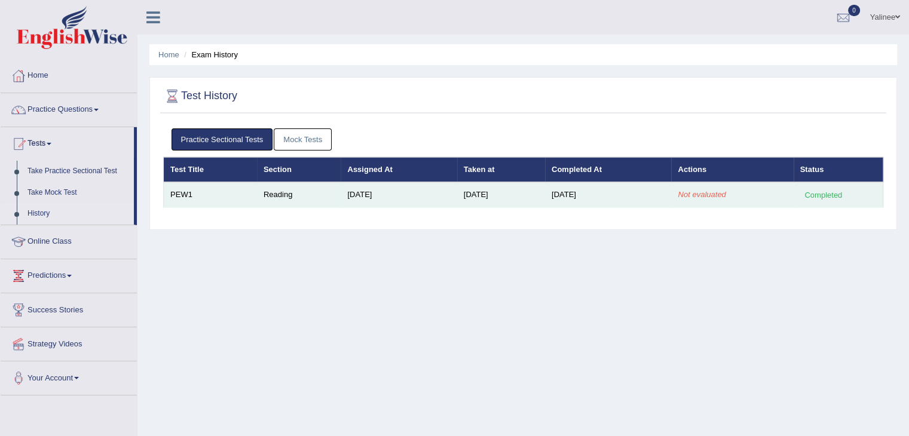
click at [701, 194] on em "Not evaluated" at bounding box center [702, 194] width 48 height 9
click at [819, 190] on div "Completed" at bounding box center [824, 195] width 47 height 13
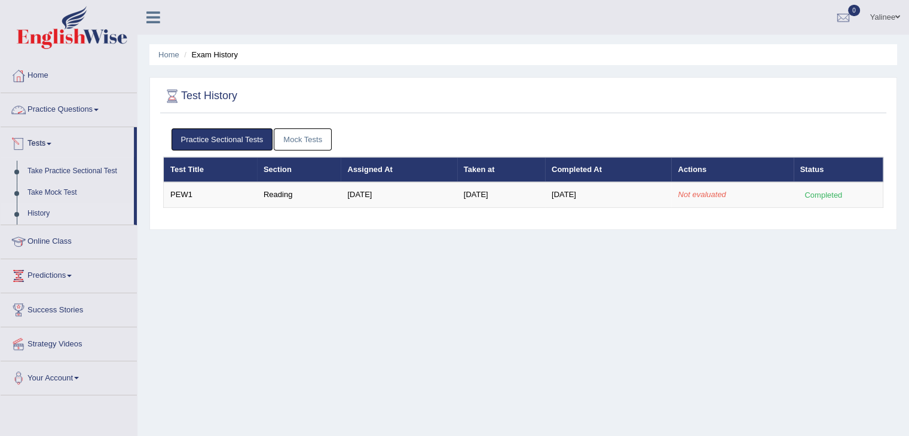
click at [81, 114] on link "Practice Questions" at bounding box center [69, 108] width 136 height 30
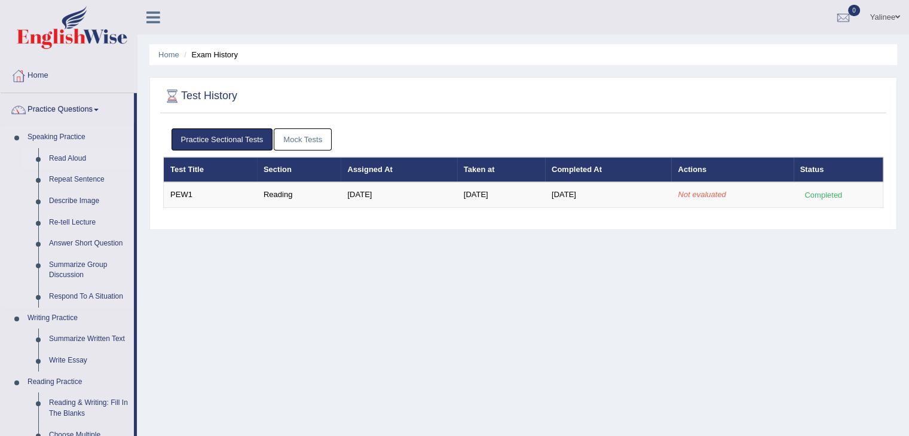
click at [68, 161] on link "Read Aloud" at bounding box center [89, 159] width 90 height 22
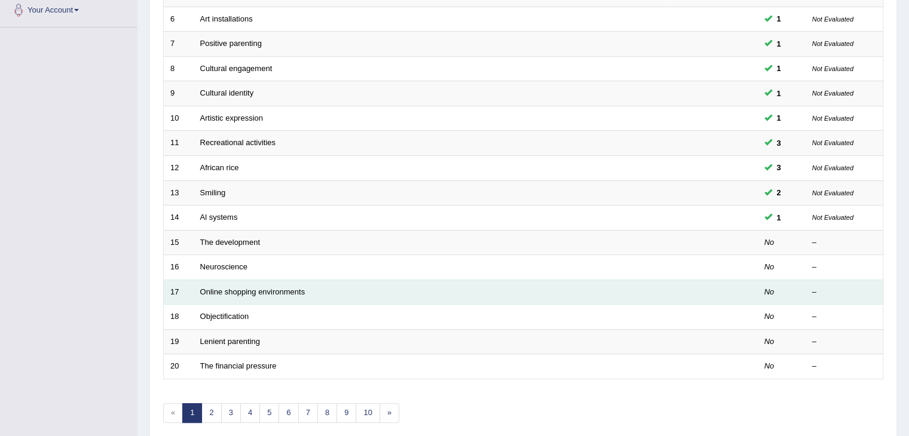
scroll to position [306, 0]
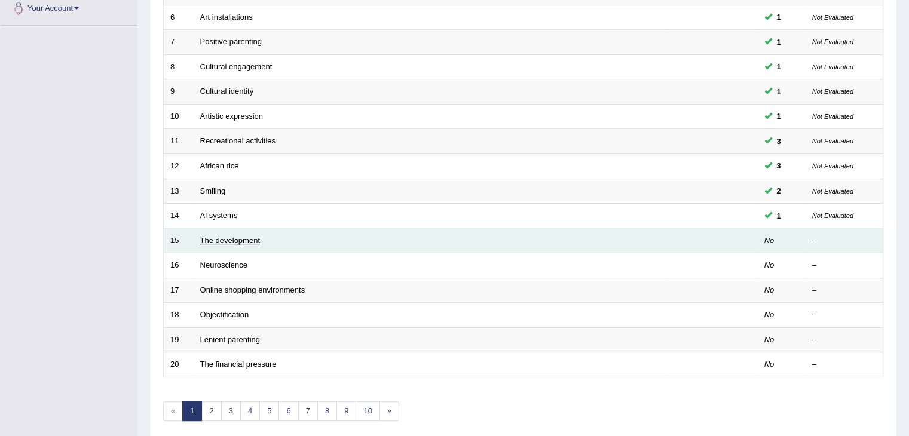
click at [233, 242] on link "The development" at bounding box center [230, 240] width 60 height 9
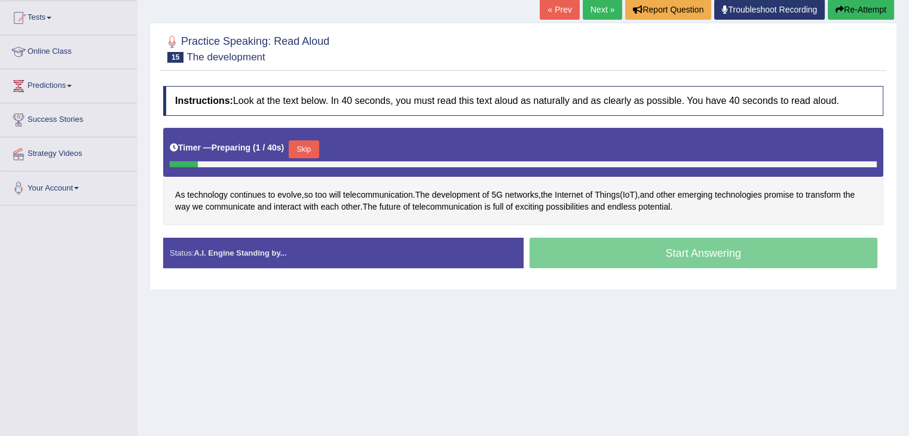
scroll to position [135, 0]
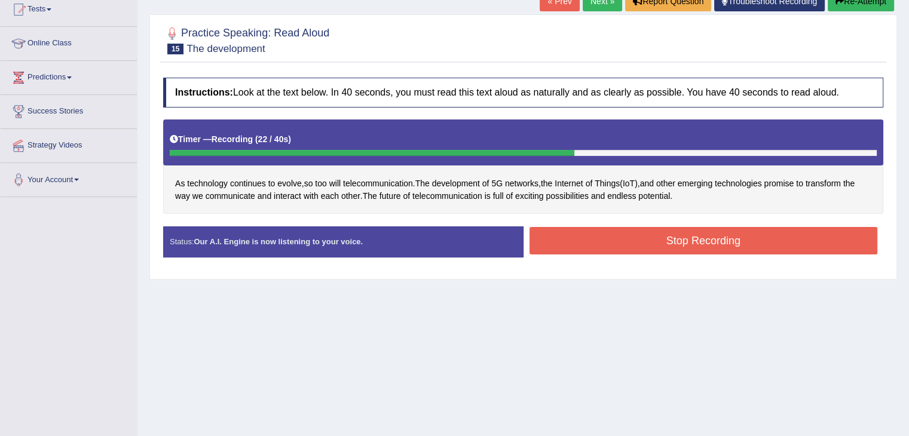
click at [826, 237] on button "Stop Recording" at bounding box center [704, 241] width 349 height 28
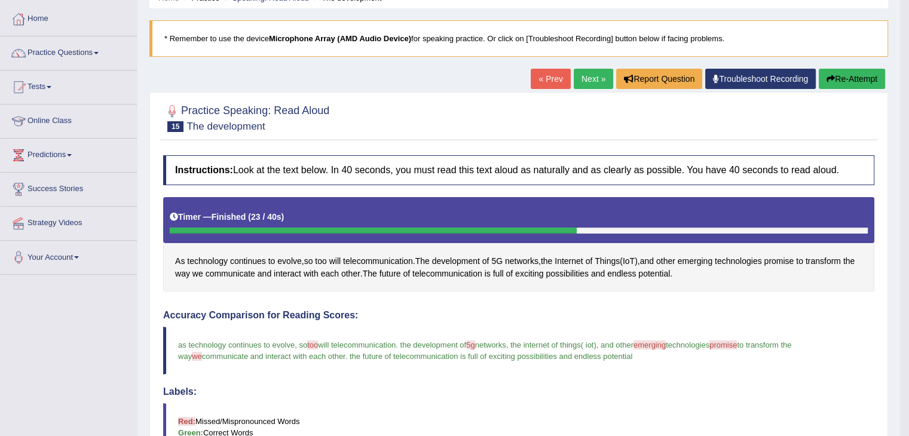
scroll to position [0, 0]
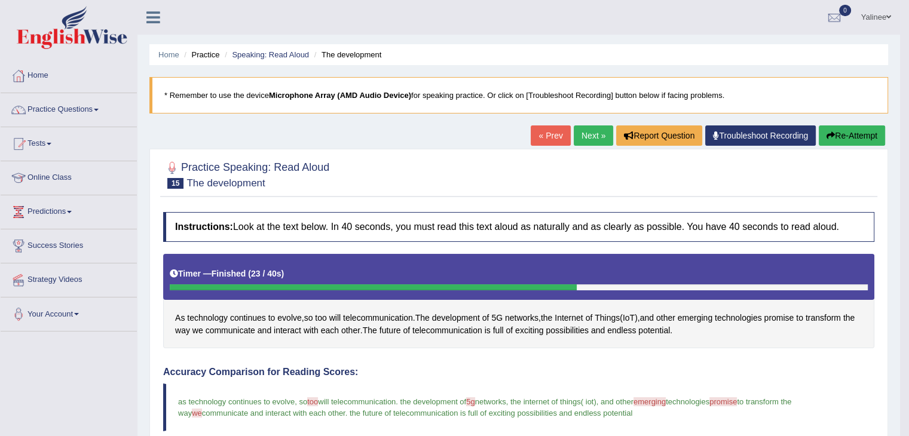
click at [584, 137] on link "Next »" at bounding box center [593, 136] width 39 height 20
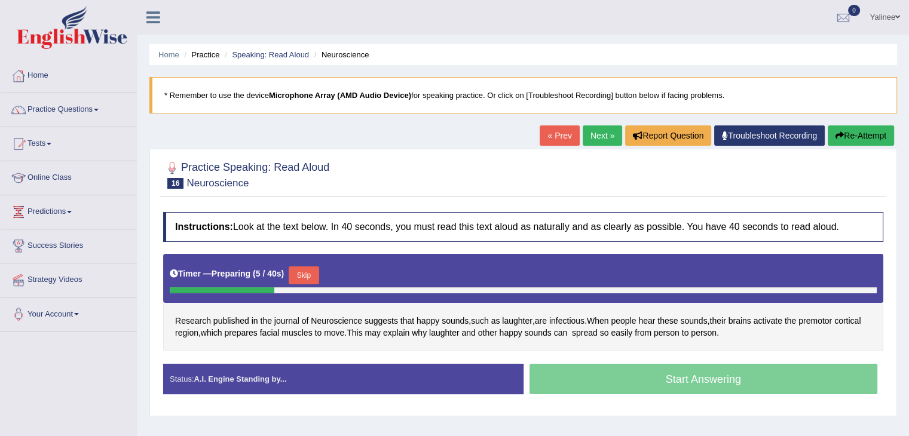
click at [10, 271] on div at bounding box center [19, 280] width 18 height 18
